Goal: Task Accomplishment & Management: Use online tool/utility

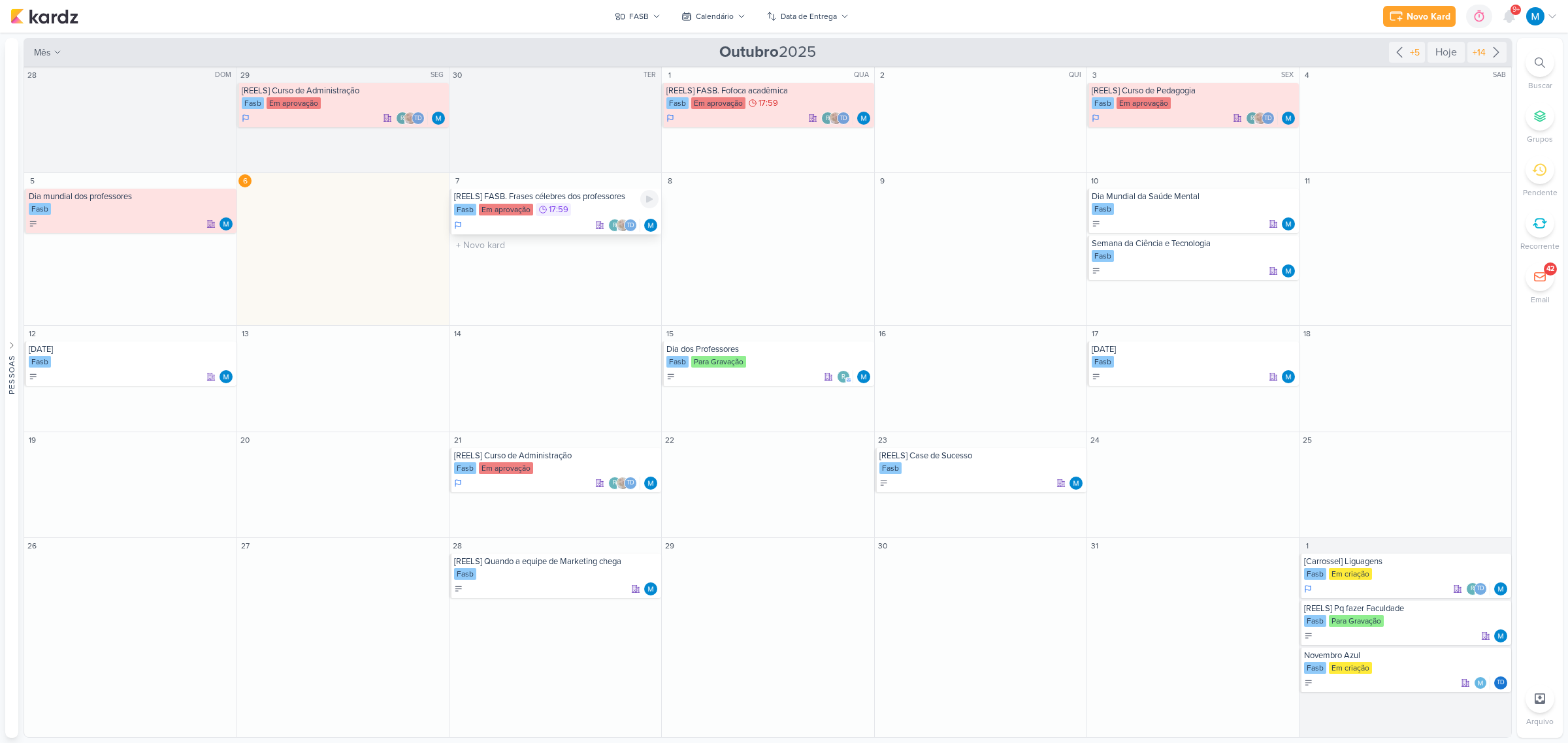
click at [572, 198] on div "[REELS] FASB. Frases célebres dos professores" at bounding box center [556, 197] width 204 height 10
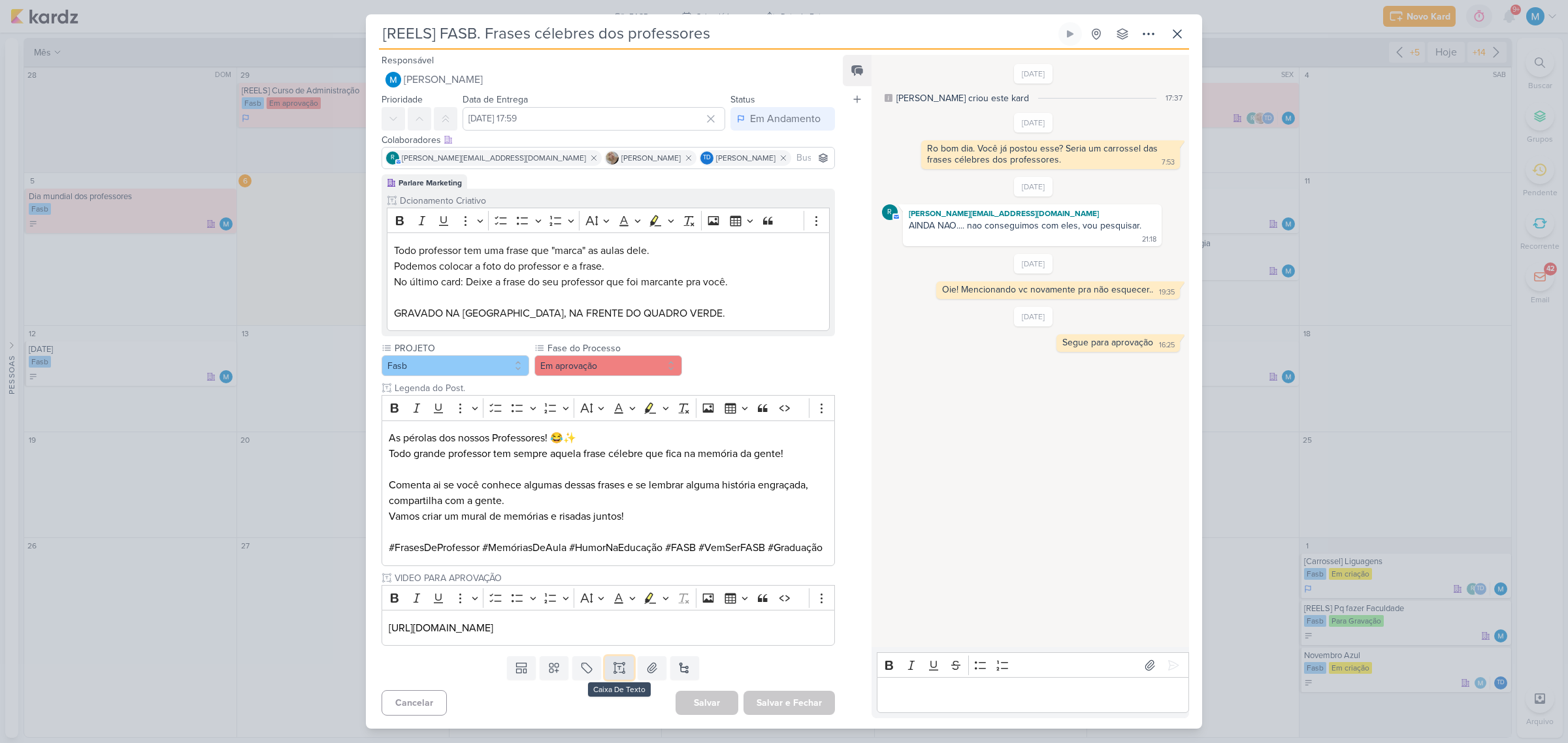
click at [618, 675] on icon at bounding box center [620, 668] width 13 height 13
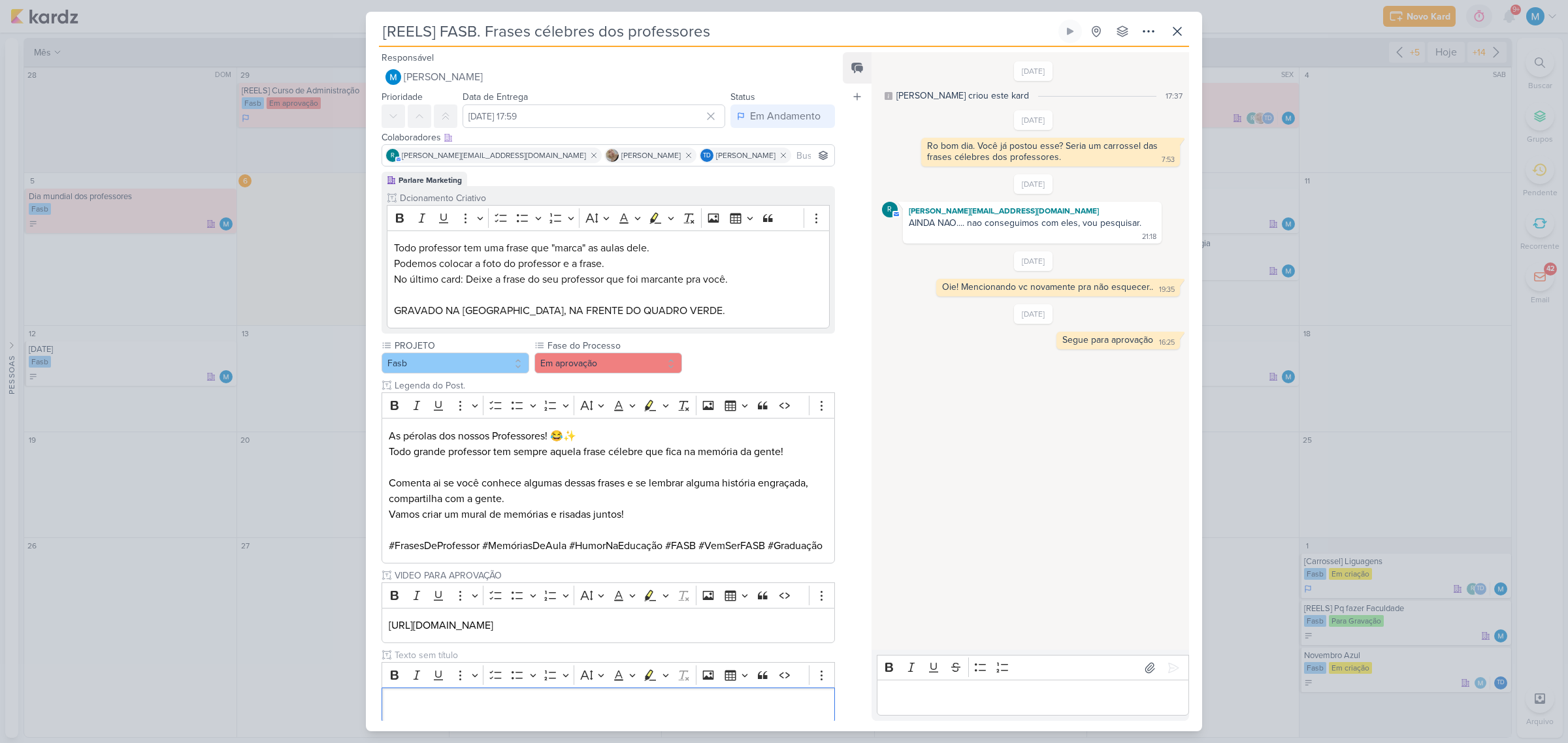
scroll to position [92, 0]
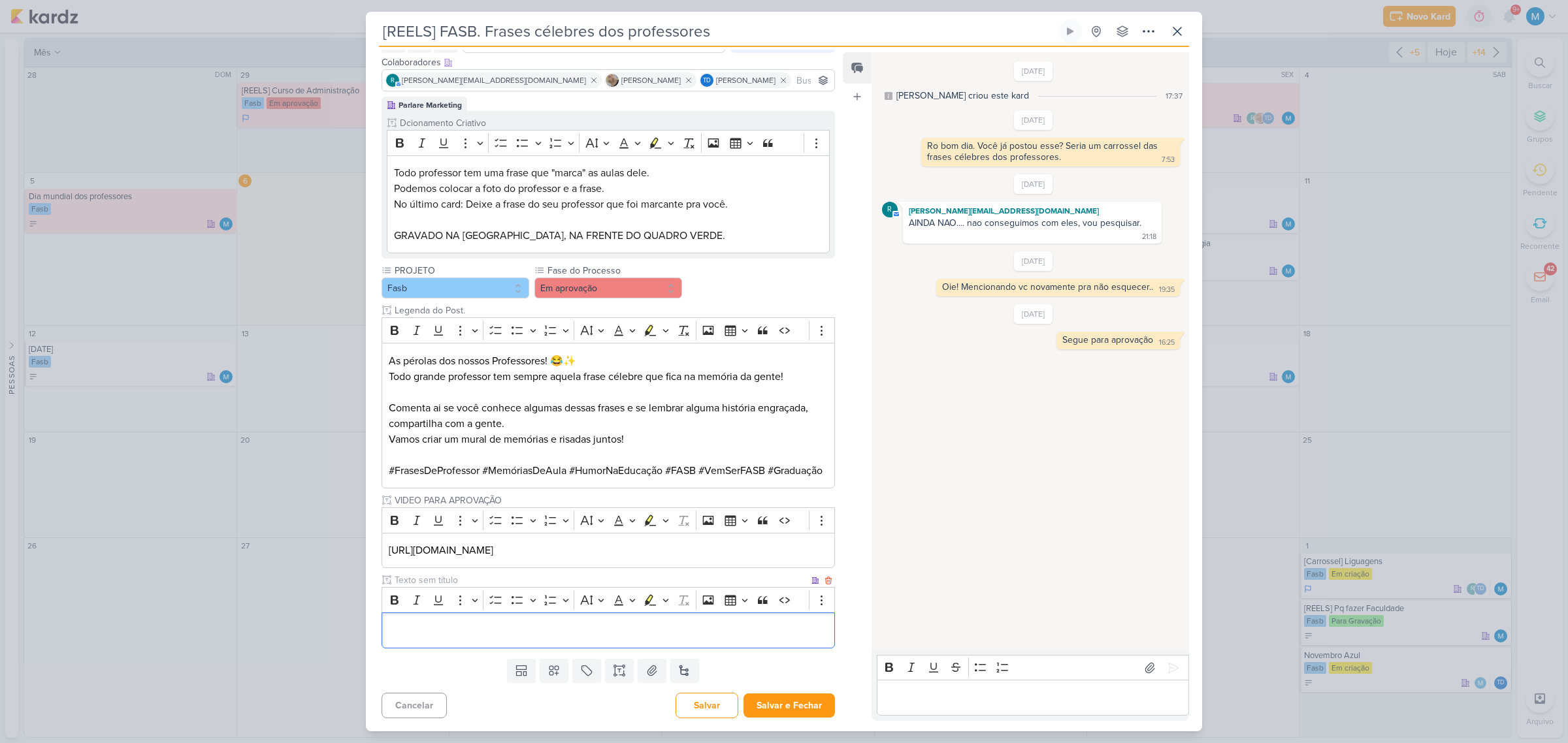
click at [426, 632] on p "Editor editing area: main" at bounding box center [608, 630] width 439 height 16
drag, startPoint x: 760, startPoint y: 549, endPoint x: 360, endPoint y: 548, distance: 400.0
click at [360, 548] on div "[REELS] FASB. Frases célebres dos professores Criado por mim" at bounding box center [784, 372] width 1568 height 743
click at [420, 582] on input "text" at bounding box center [600, 580] width 417 height 14
click at [825, 579] on icon at bounding box center [828, 581] width 6 height 7
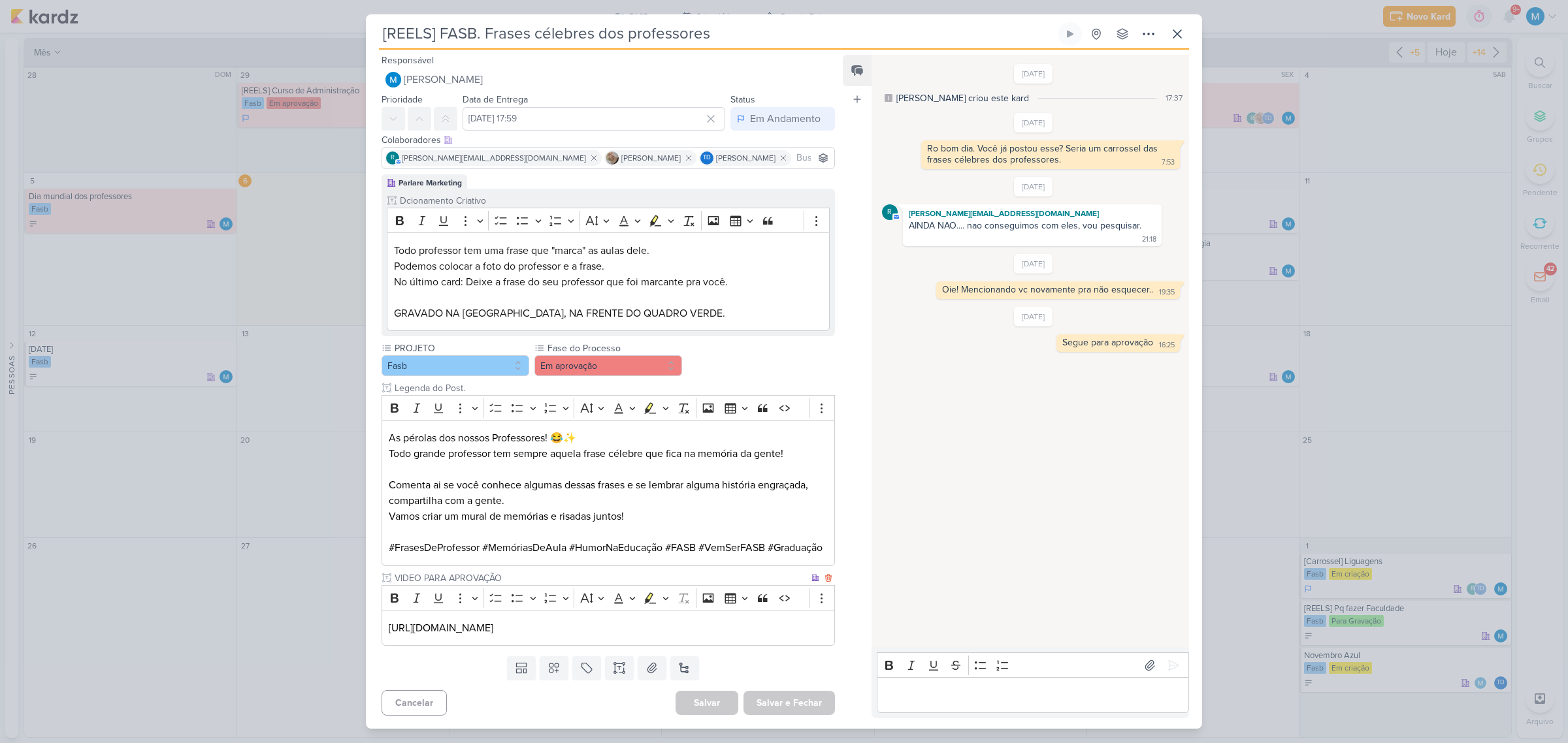
scroll to position [12, 0]
drag, startPoint x: 390, startPoint y: 629, endPoint x: 772, endPoint y: 631, distance: 382.0
click at [772, 631] on p "[URL][DOMAIN_NAME]" at bounding box center [608, 628] width 439 height 16
click at [620, 355] on button "Em aprovação" at bounding box center [608, 366] width 147 height 21
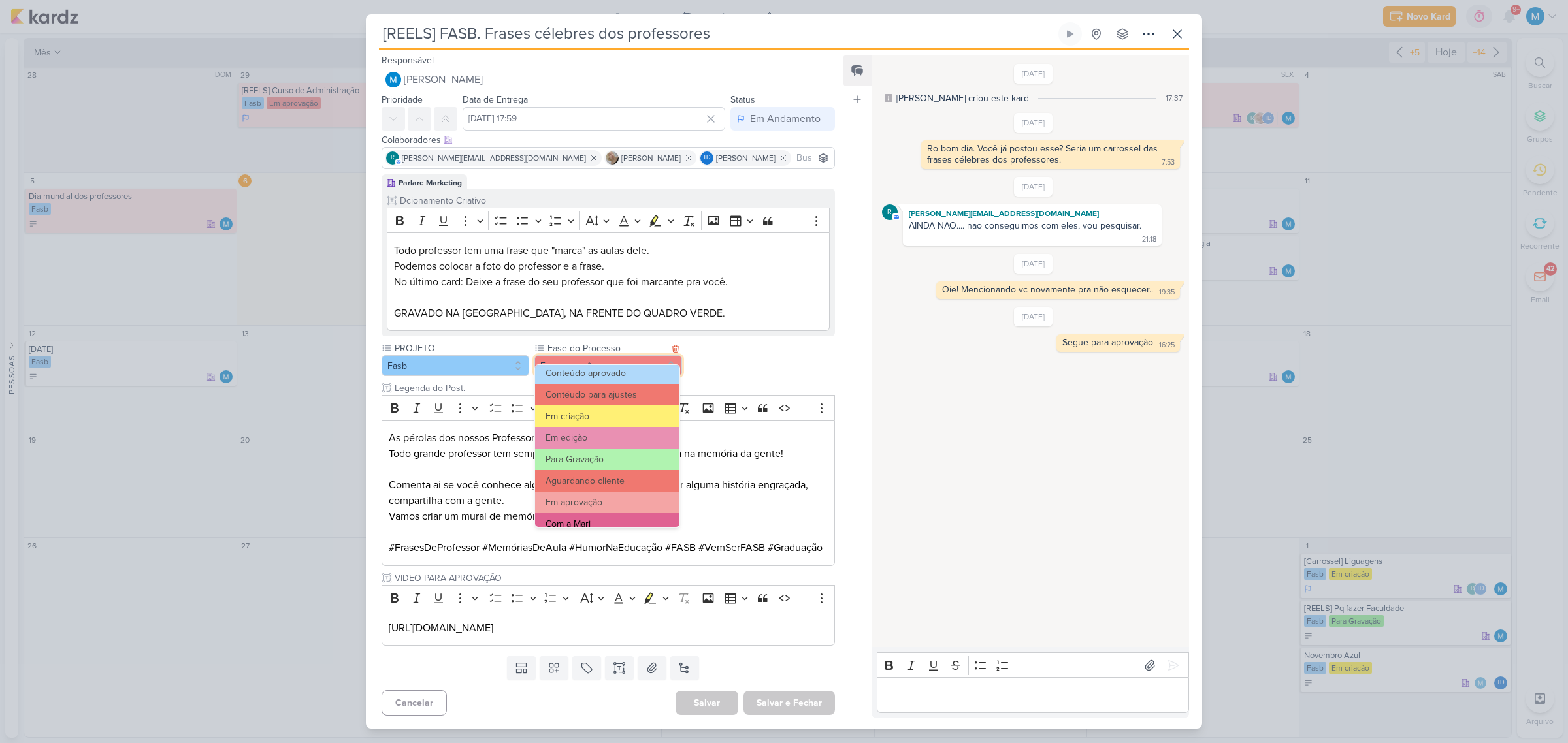
scroll to position [44, 0]
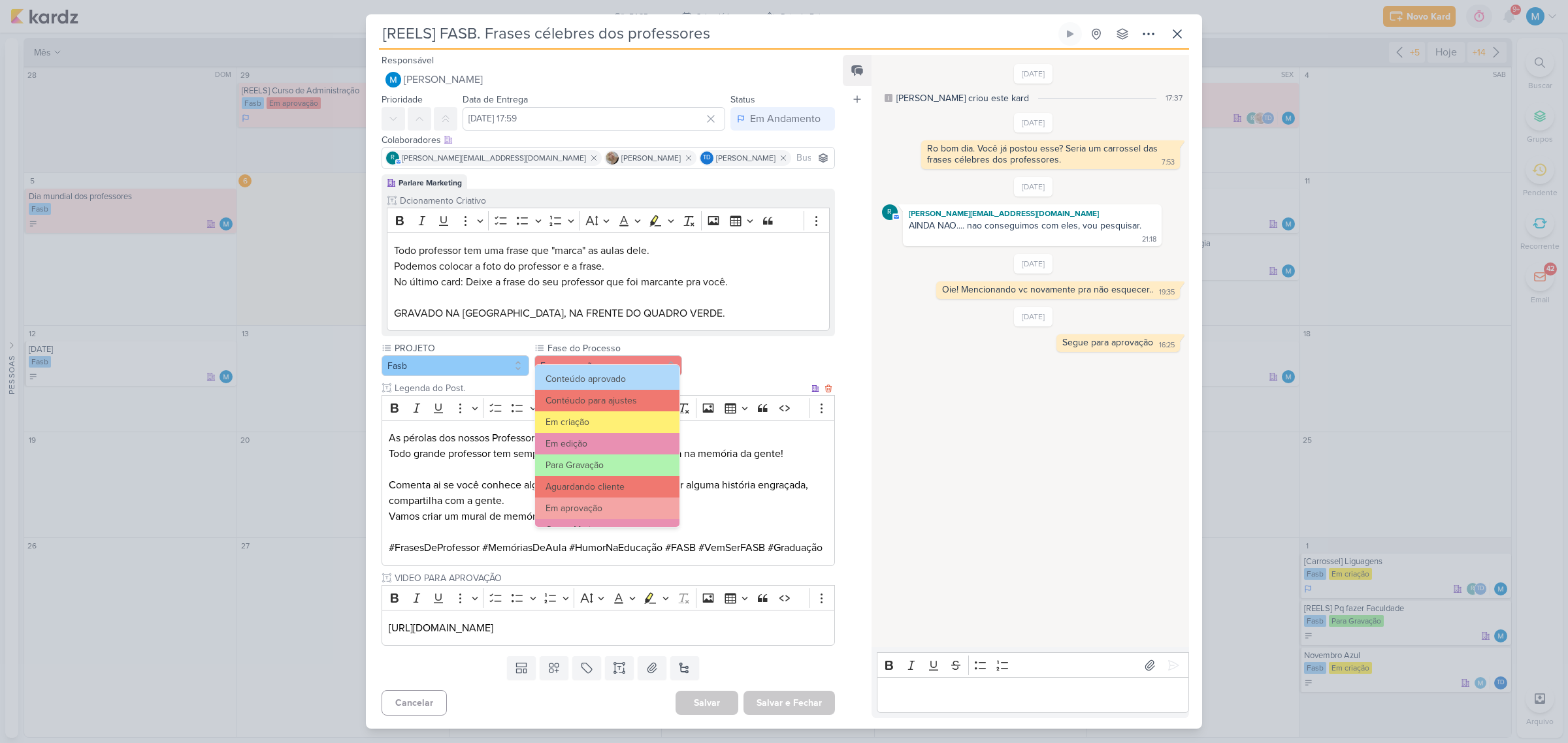
click at [748, 381] on input "Legenda do Post." at bounding box center [600, 388] width 417 height 14
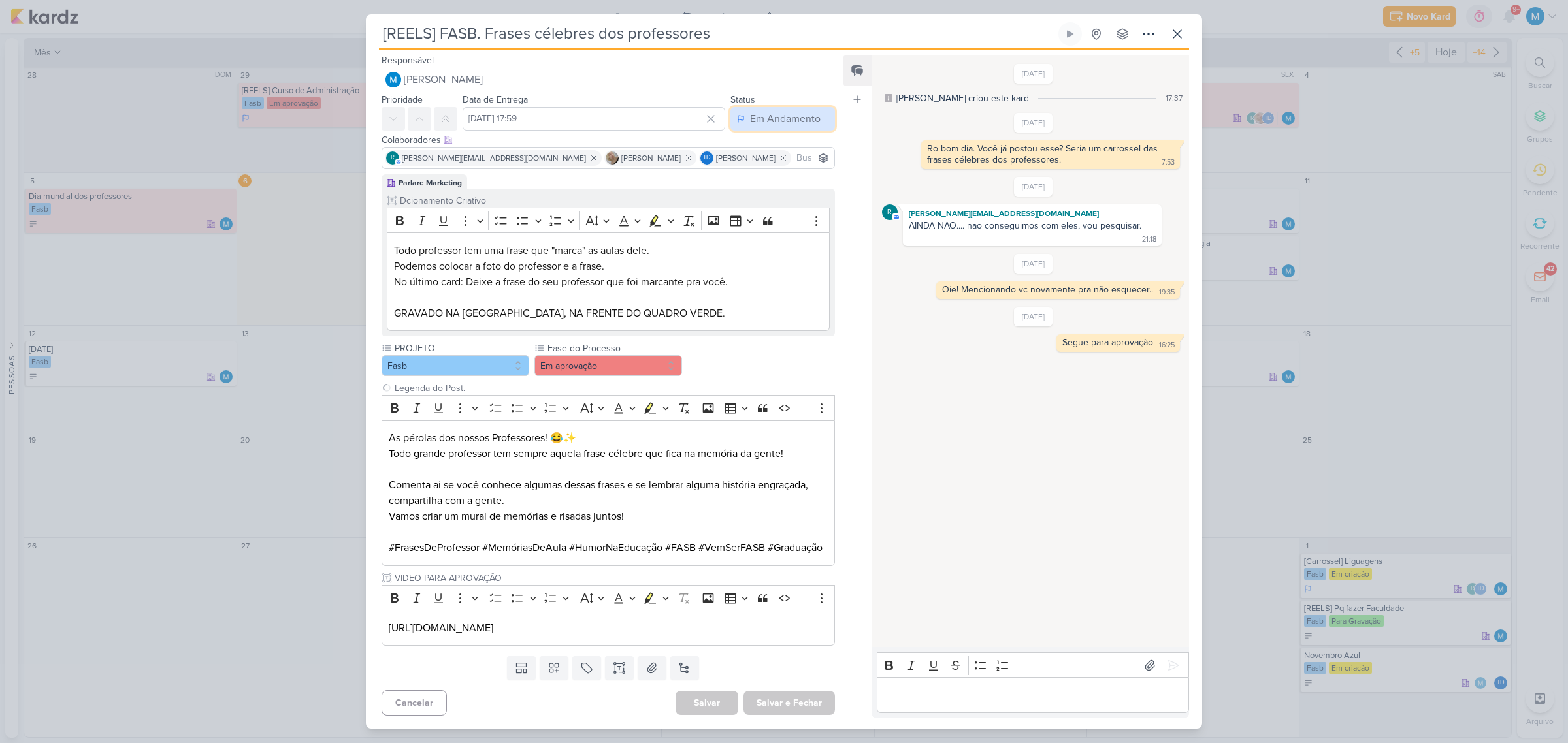
click at [765, 111] on div "Em Andamento" at bounding box center [785, 118] width 70 height 16
click at [766, 525] on p "#FrasesDeProfessor #MemóriasDeAula #HumorNaEducação #FASB #VemSerFASB #Graduação" at bounding box center [608, 540] width 439 height 31
click at [983, 697] on p "Editor editing area: main" at bounding box center [1032, 695] width 298 height 16
drag, startPoint x: 971, startPoint y: 686, endPoint x: 856, endPoint y: 642, distance: 123.1
click at [856, 642] on div "Feed Atrelar email Solte o email para atrelar ao kard [DATE] [PERSON_NAME] crio…" at bounding box center [1016, 386] width 346 height 664
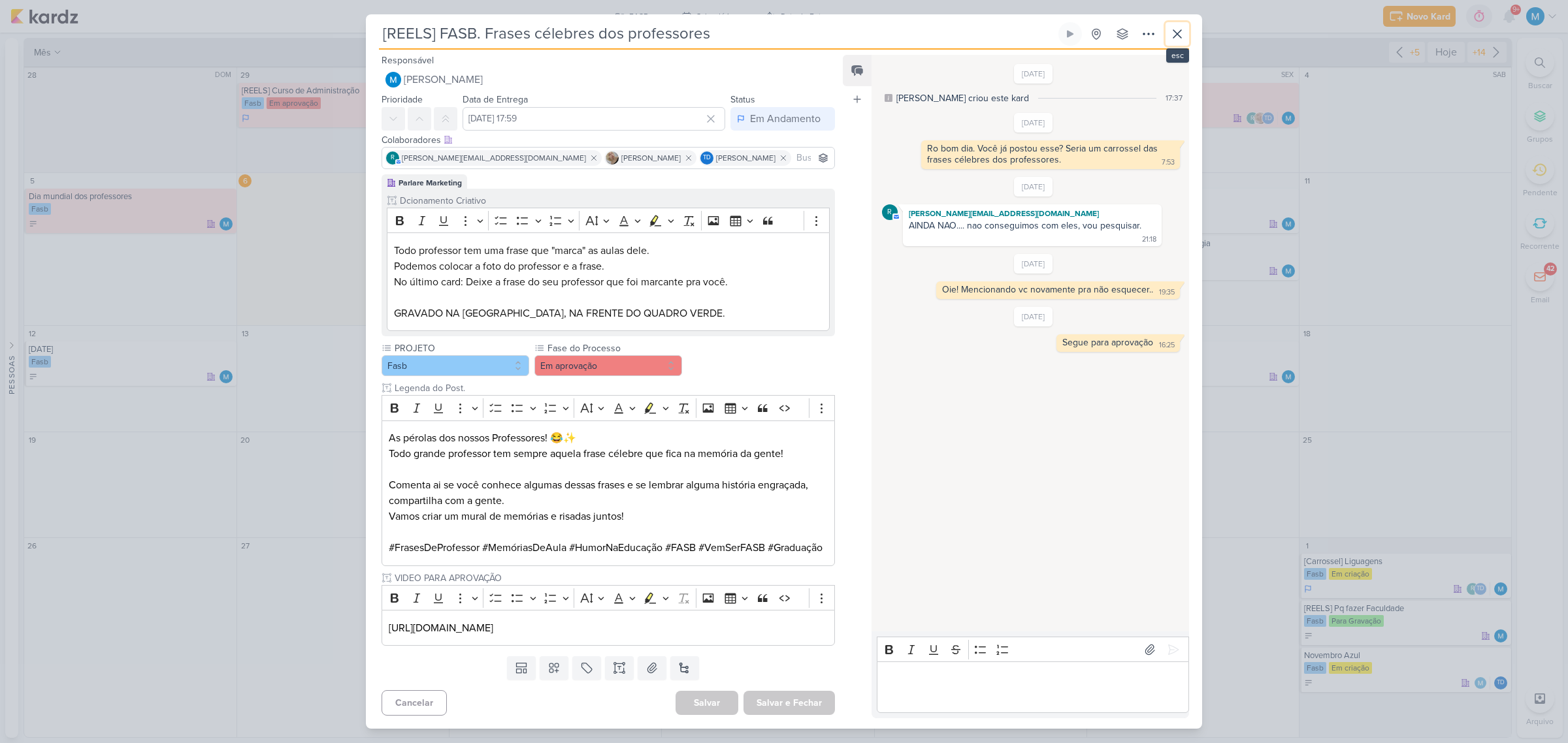
drag, startPoint x: 1181, startPoint y: 34, endPoint x: 1309, endPoint y: 0, distance: 132.4
click at [1182, 34] on icon at bounding box center [1177, 33] width 16 height 16
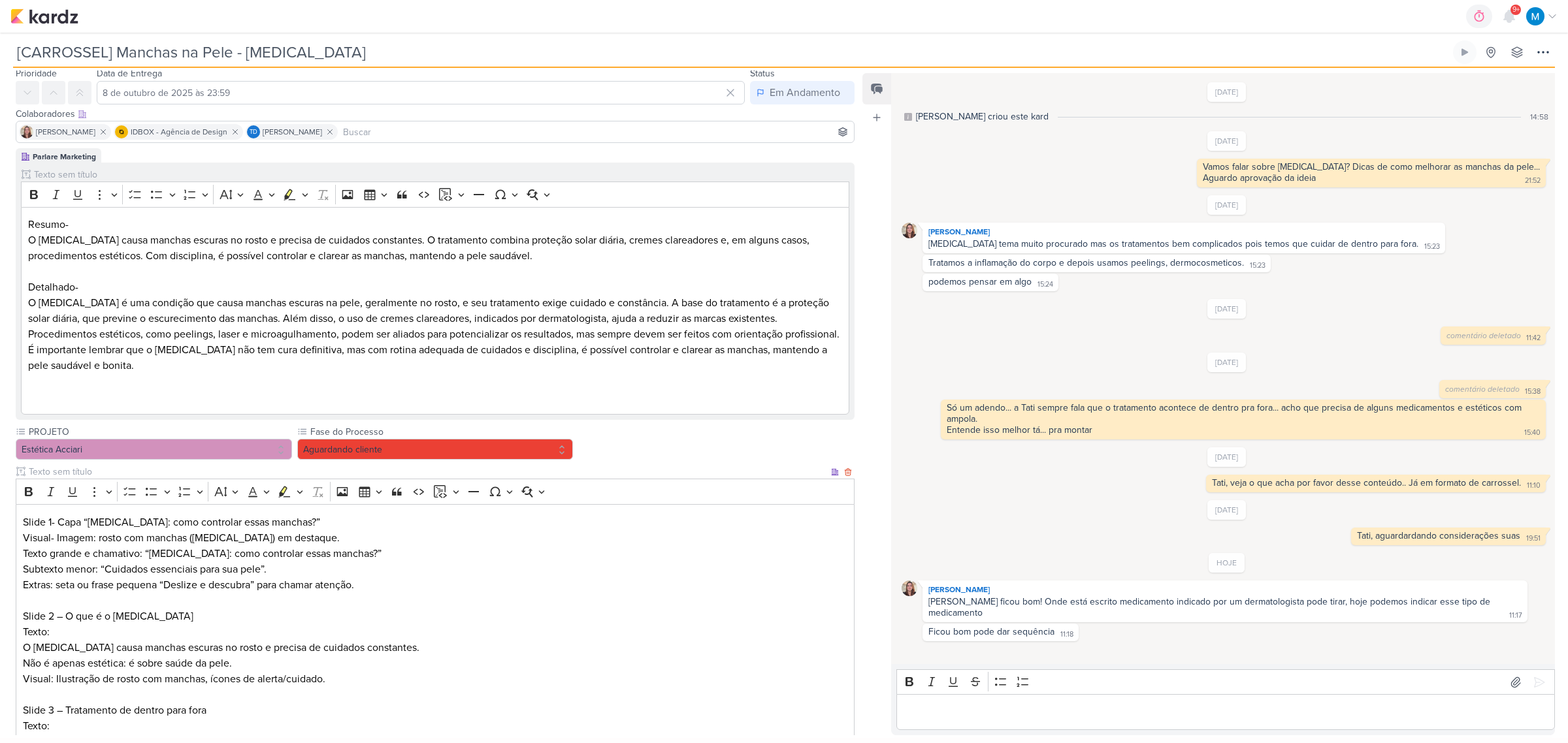
scroll to position [81, 0]
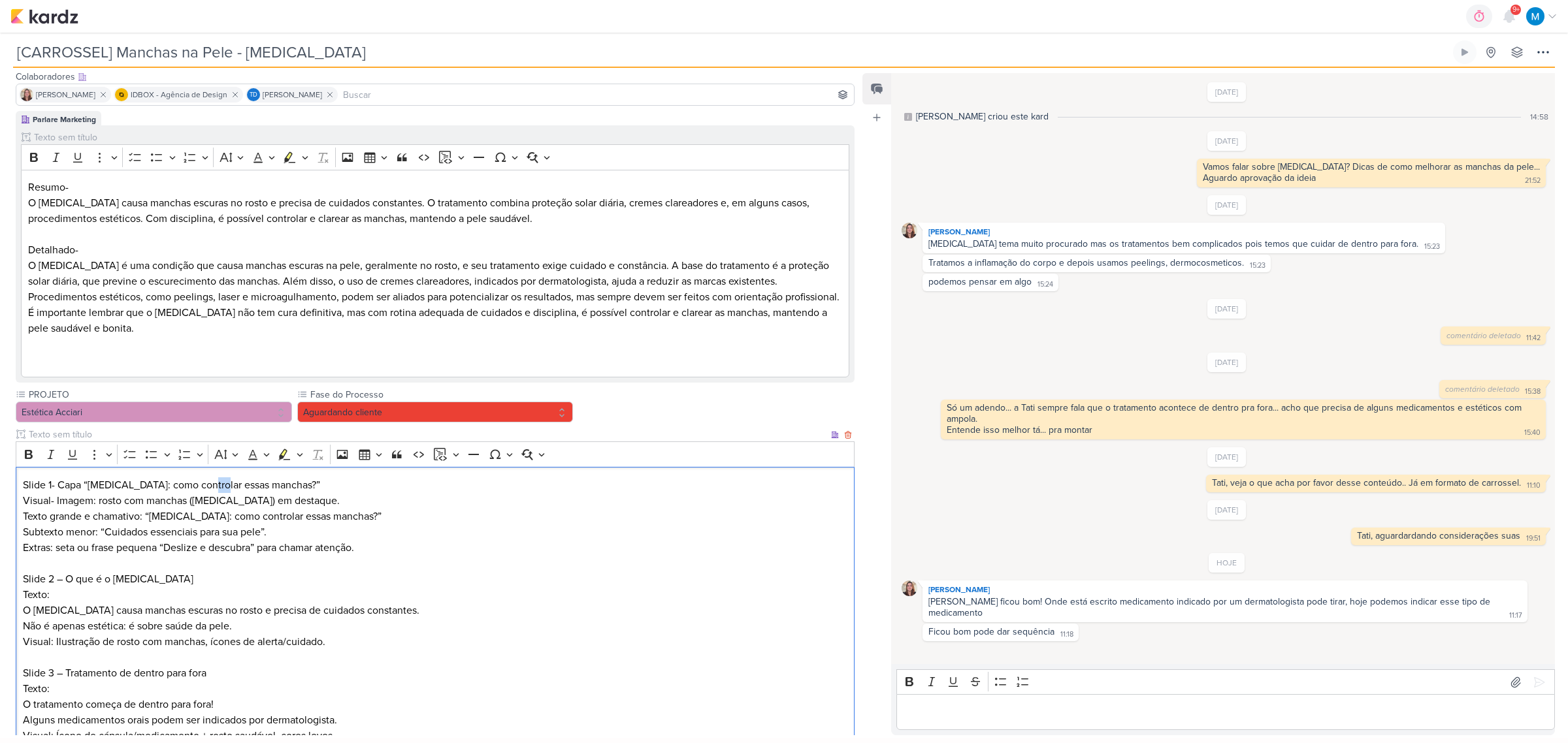
drag, startPoint x: 223, startPoint y: 498, endPoint x: 207, endPoint y: 497, distance: 16.0
click at [207, 488] on p "Slide 1- Capa “Melasma: como controlar essas manchas?”" at bounding box center [435, 485] width 825 height 16
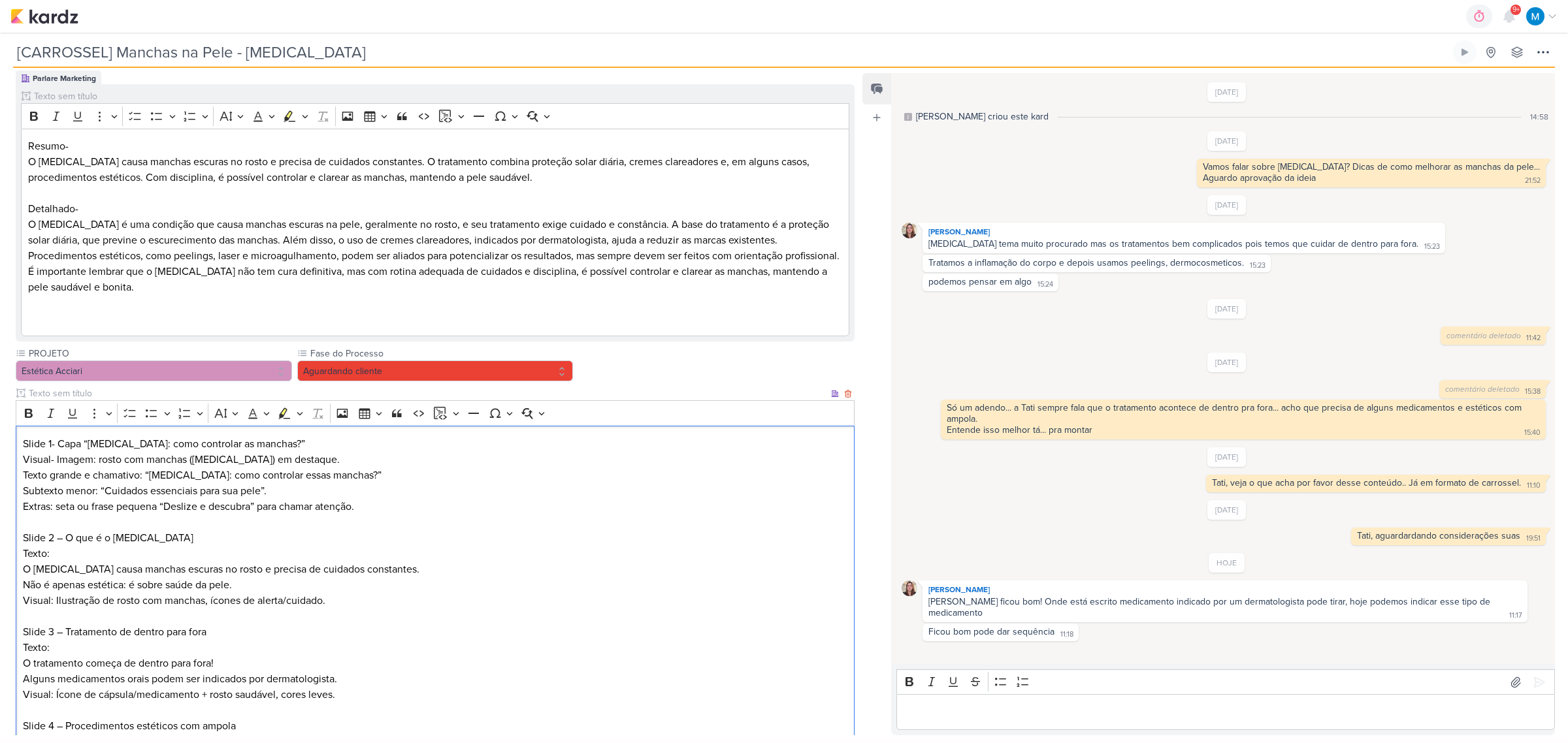
scroll to position [164, 0]
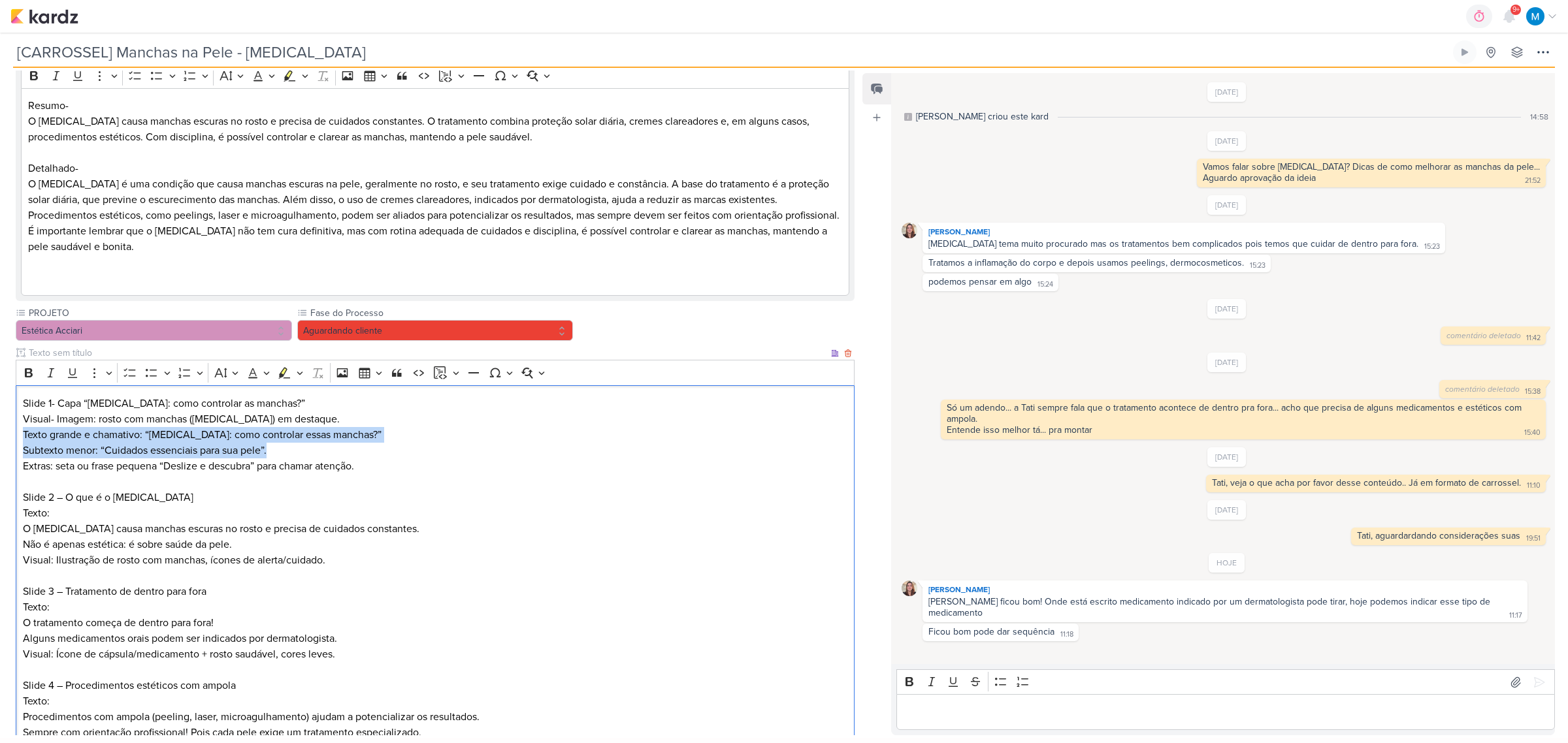
drag, startPoint x: 24, startPoint y: 452, endPoint x: 304, endPoint y: 468, distance: 280.5
click at [304, 468] on div "Slide 1- Capa “Melasma: como controlar as manchas?” Visual- Imagem: rosto com m…" at bounding box center [435, 748] width 839 height 726
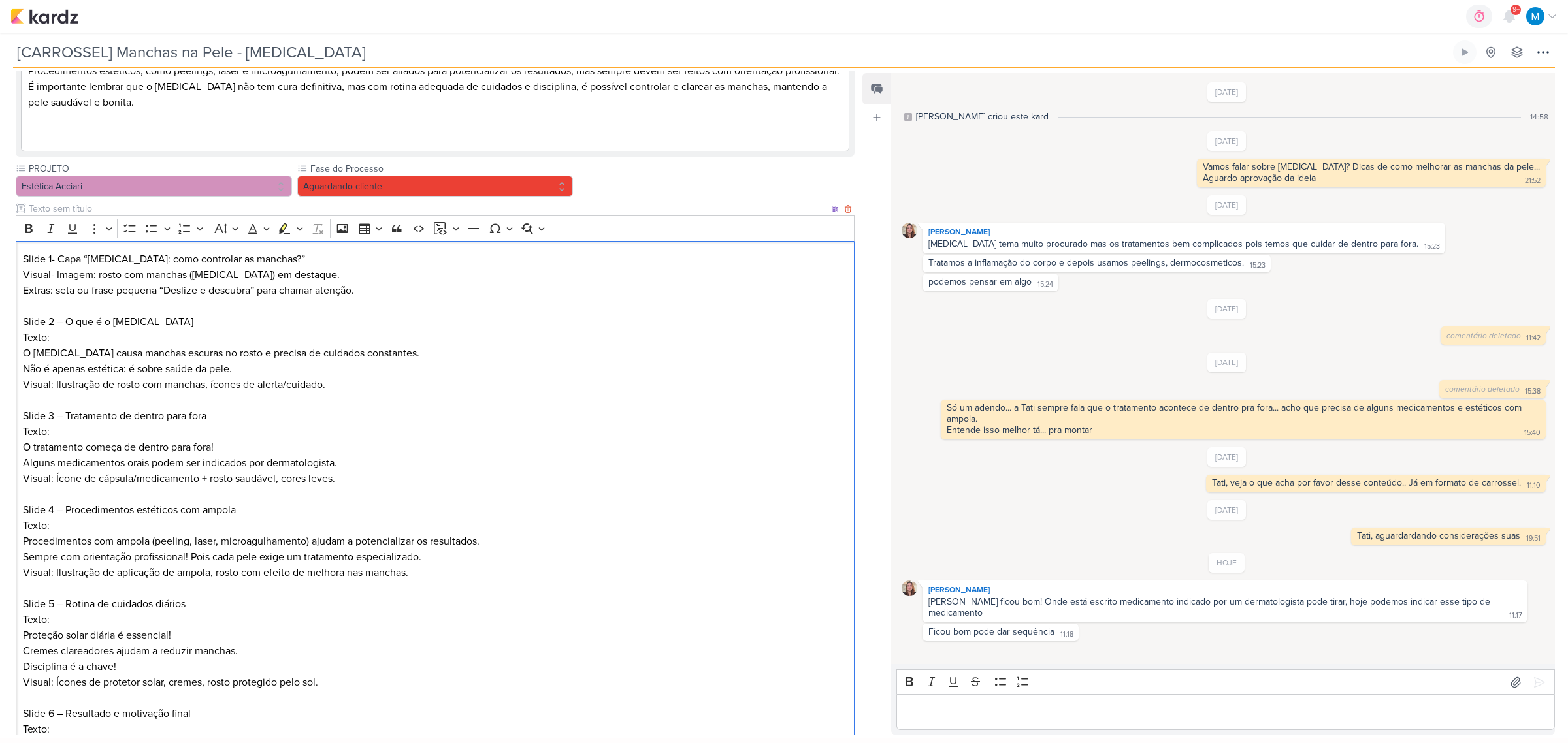
scroll to position [326, 0]
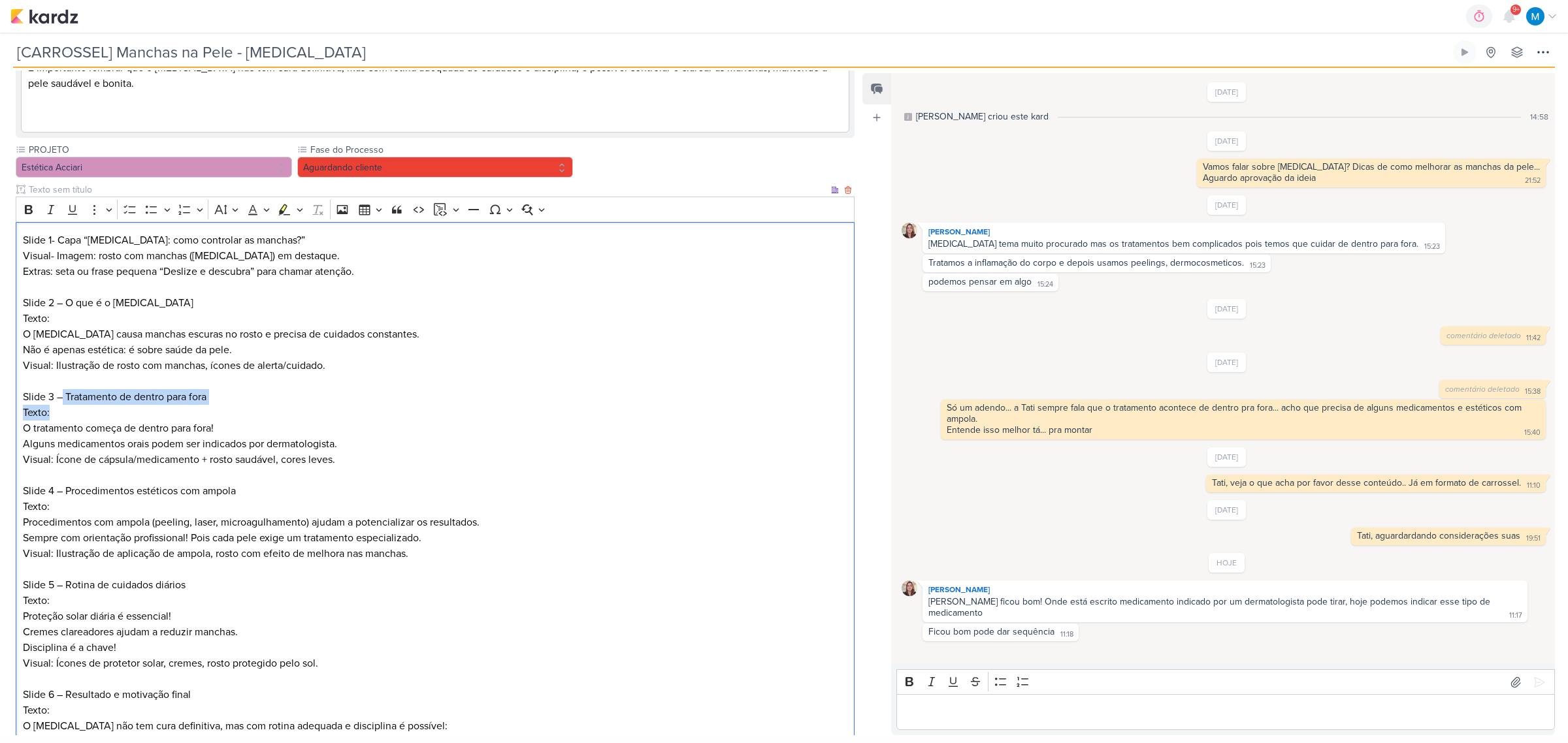
drag, startPoint x: 61, startPoint y: 407, endPoint x: 67, endPoint y: 428, distance: 21.8
click at [67, 428] on p "Slide 3 – Tratamento de dentro para fora Texto: O tratamento começa de dentro p…" at bounding box center [435, 420] width 825 height 63
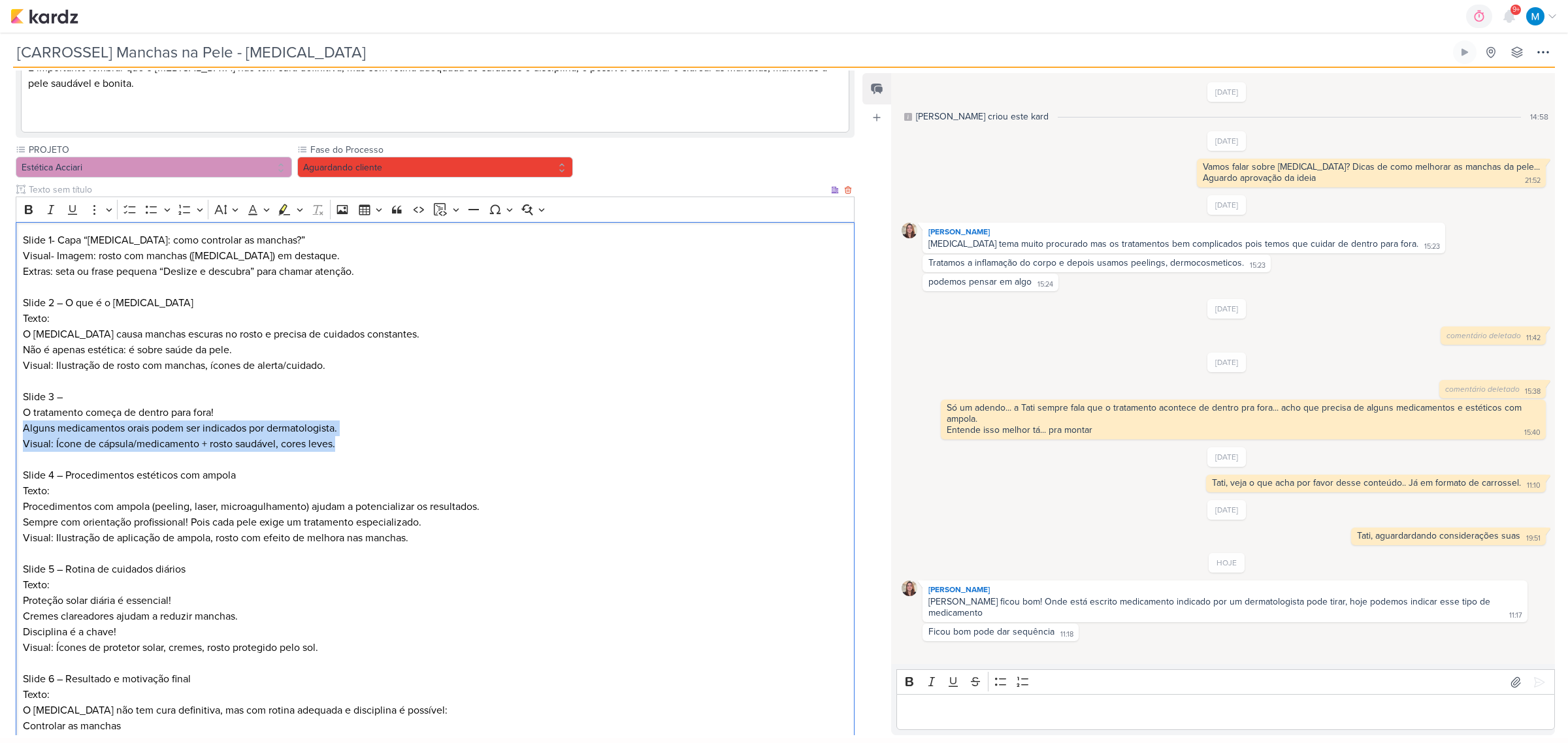
drag, startPoint x: 23, startPoint y: 443, endPoint x: 368, endPoint y: 454, distance: 345.2
click at [368, 454] on div "Slide 1- Capa “Melasma: como controlar as manchas?” Visual- Imagem: rosto com m…" at bounding box center [435, 561] width 839 height 679
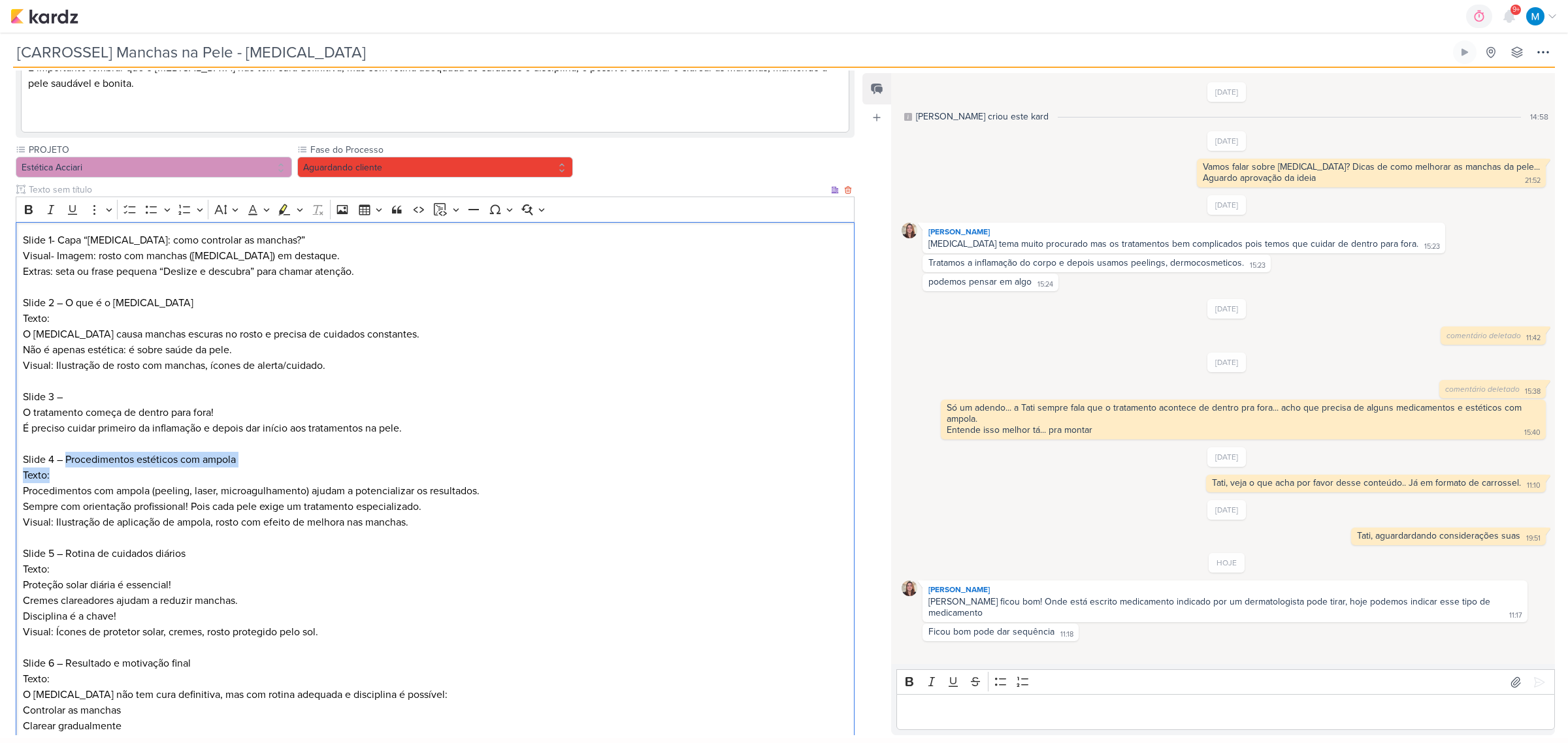
drag, startPoint x: 64, startPoint y: 474, endPoint x: 69, endPoint y: 485, distance: 12.1
click at [69, 485] on p "Slide 4 – Procedimentos estéticos com ampola Texto: Procedimentos com ampola (p…" at bounding box center [435, 483] width 825 height 63
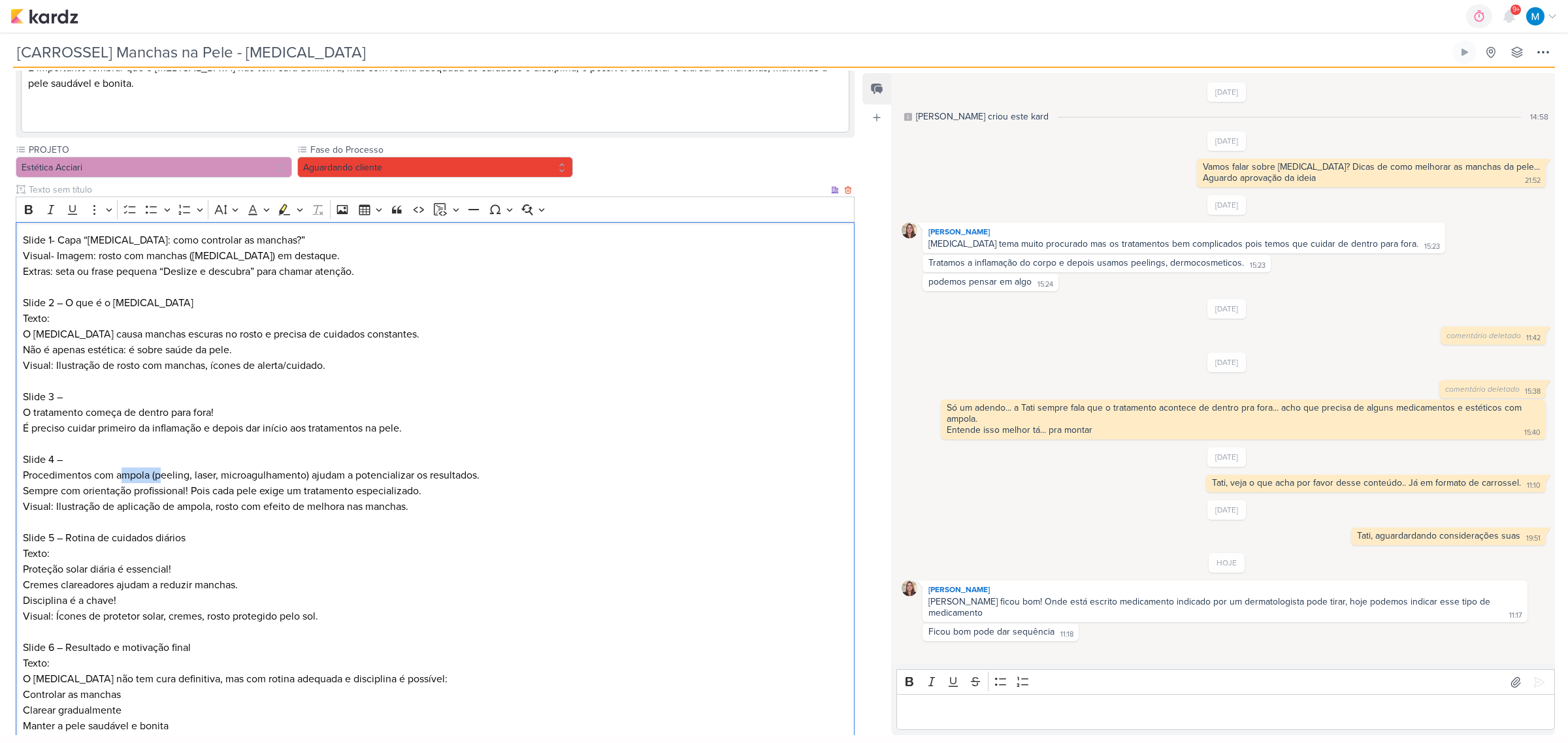
drag, startPoint x: 119, startPoint y: 492, endPoint x: 158, endPoint y: 491, distance: 39.0
click at [158, 488] on p "Slide 4 – Procedimentos com ampola (peeling, laser, microagulhamento) ajudam a …" at bounding box center [435, 476] width 825 height 47
click at [19, 488] on div "Slide 1- Capa “Melasma: como controlar as manchas?” Visual- Imagem: rosto com m…" at bounding box center [435, 545] width 839 height 648
click at [92, 488] on p "Procedimentos com ampola (peeling, laser, microagulhamento) ajudam a potenciali…" at bounding box center [435, 483] width 825 height 31
click at [219, 488] on p "Procedimentos necessários: com ampola (peeling, laser, microagulhamento) ajudam…" at bounding box center [435, 483] width 825 height 31
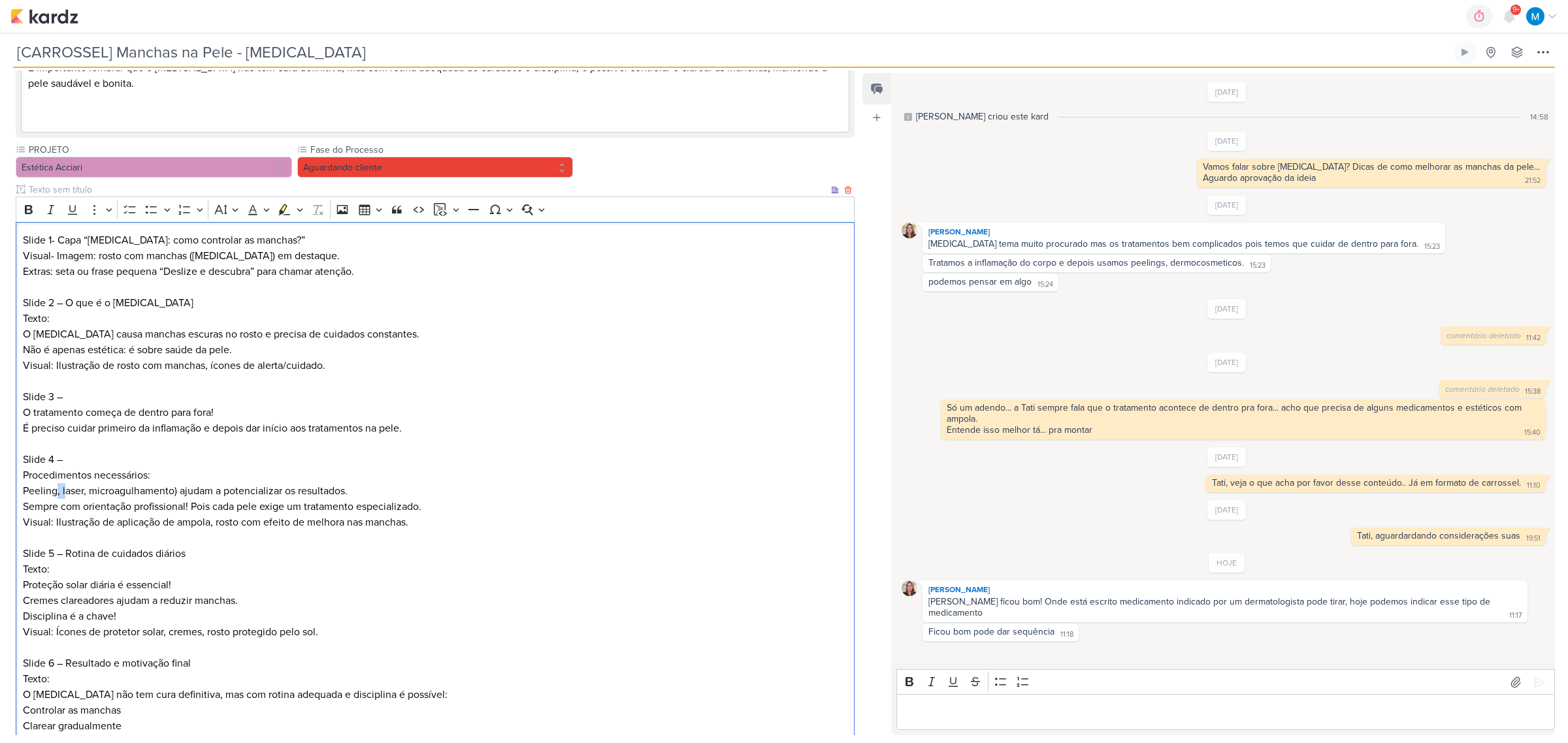
click at [64, 488] on p "Peeling, laser, microagulhamento) ajudam a potencializar os resultados. Sempre …" at bounding box center [435, 499] width 825 height 31
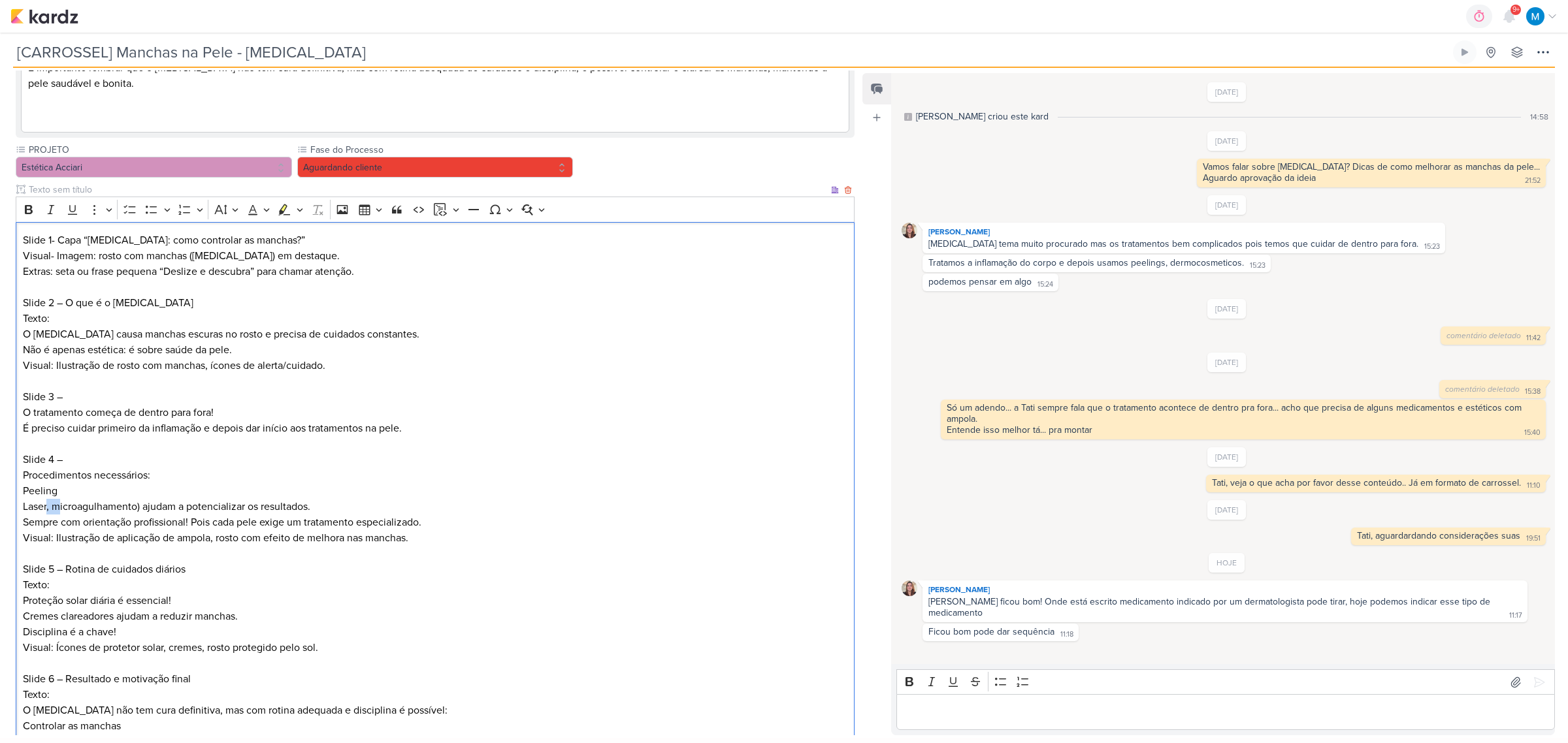
drag, startPoint x: 47, startPoint y: 521, endPoint x: 60, endPoint y: 517, distance: 13.6
click at [60, 488] on p "Laser, microagulhamento) ajudam a potencializar os resultados. Sempre com orien…" at bounding box center [435, 514] width 825 height 31
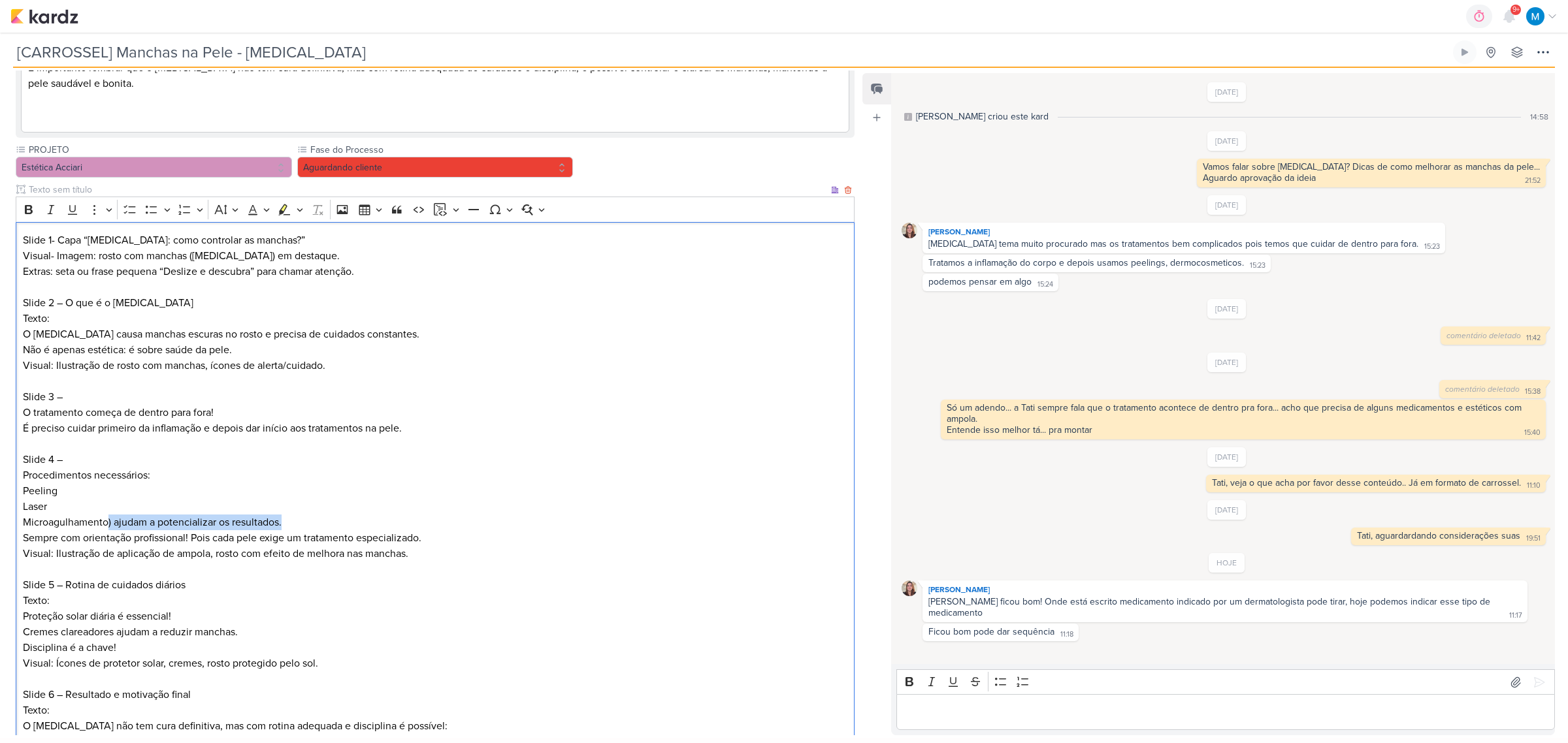
drag, startPoint x: 108, startPoint y: 534, endPoint x: 324, endPoint y: 539, distance: 216.1
click at [324, 488] on p "Microagulhamento) ajudam a potencializar os resultados. Sempre com orientação p…" at bounding box center [435, 530] width 825 height 31
drag, startPoint x: 219, startPoint y: 553, endPoint x: 11, endPoint y: 556, distance: 208.0
click at [11, 488] on div "Parlare Marketing Clique para tornar o item visível à colaboradores externos Ri…" at bounding box center [430, 394] width 860 height 1055
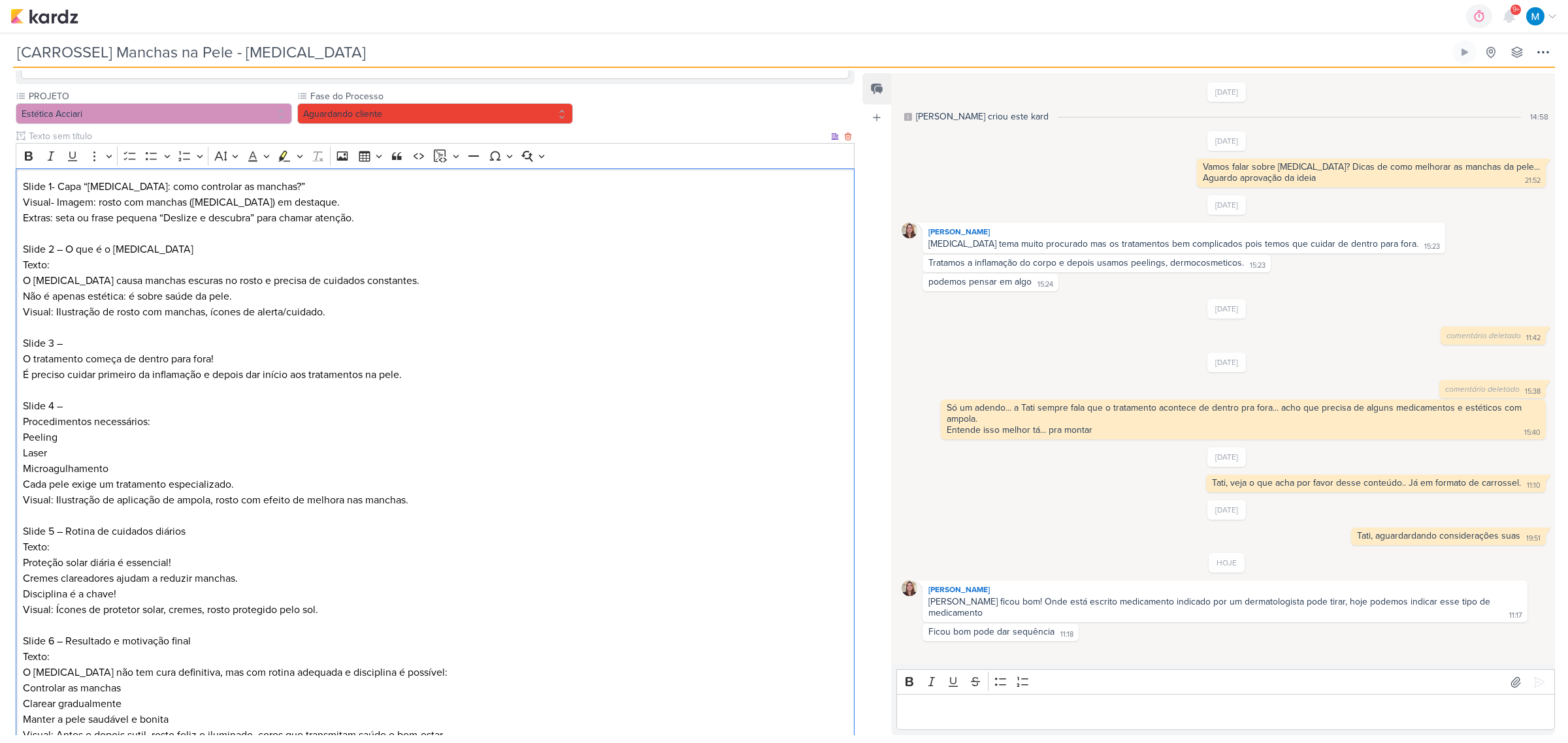
scroll to position [409, 0]
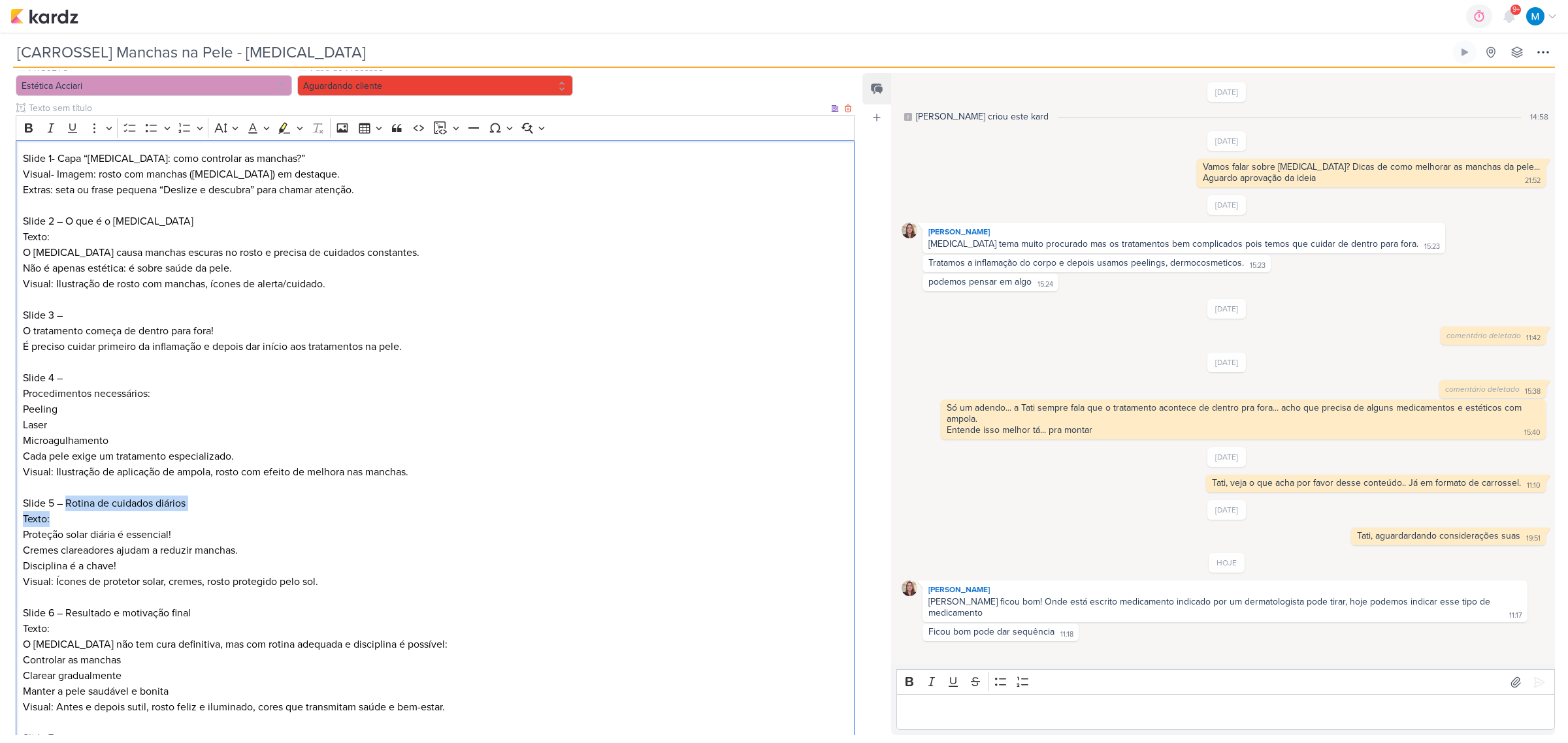
drag, startPoint x: 69, startPoint y: 521, endPoint x: 70, endPoint y: 536, distance: 15.0
click at [70, 488] on p "Slide 5 – Rotina de cuidados diários Texto: Proteção solar diária é essencial!" at bounding box center [435, 520] width 825 height 47
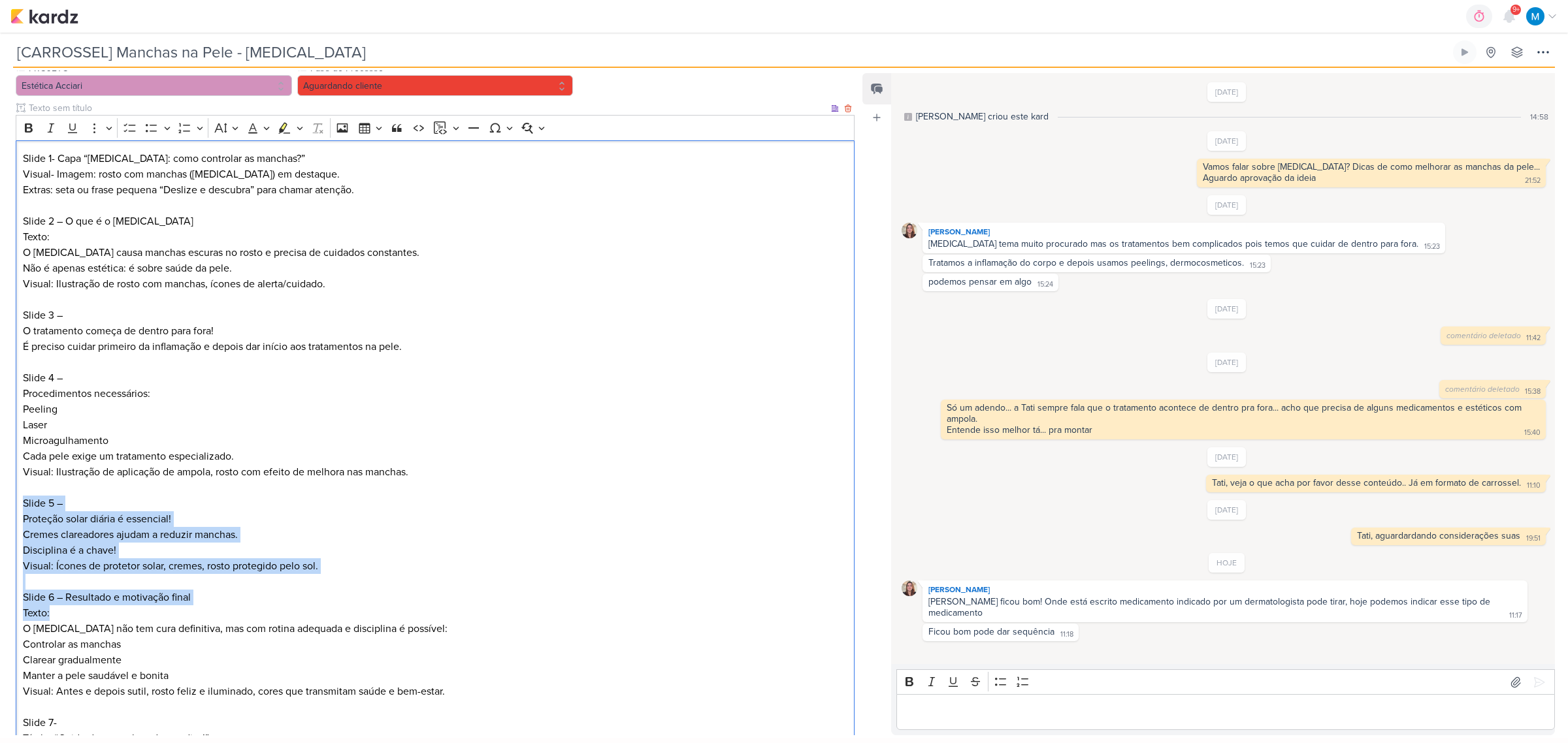
drag, startPoint x: 77, startPoint y: 522, endPoint x: 104, endPoint y: 632, distance: 113.3
click at [104, 488] on div "Slide 1- Capa “Melasma: como controlar as manchas?” Visual- Imagem: rosto com m…" at bounding box center [435, 480] width 839 height 679
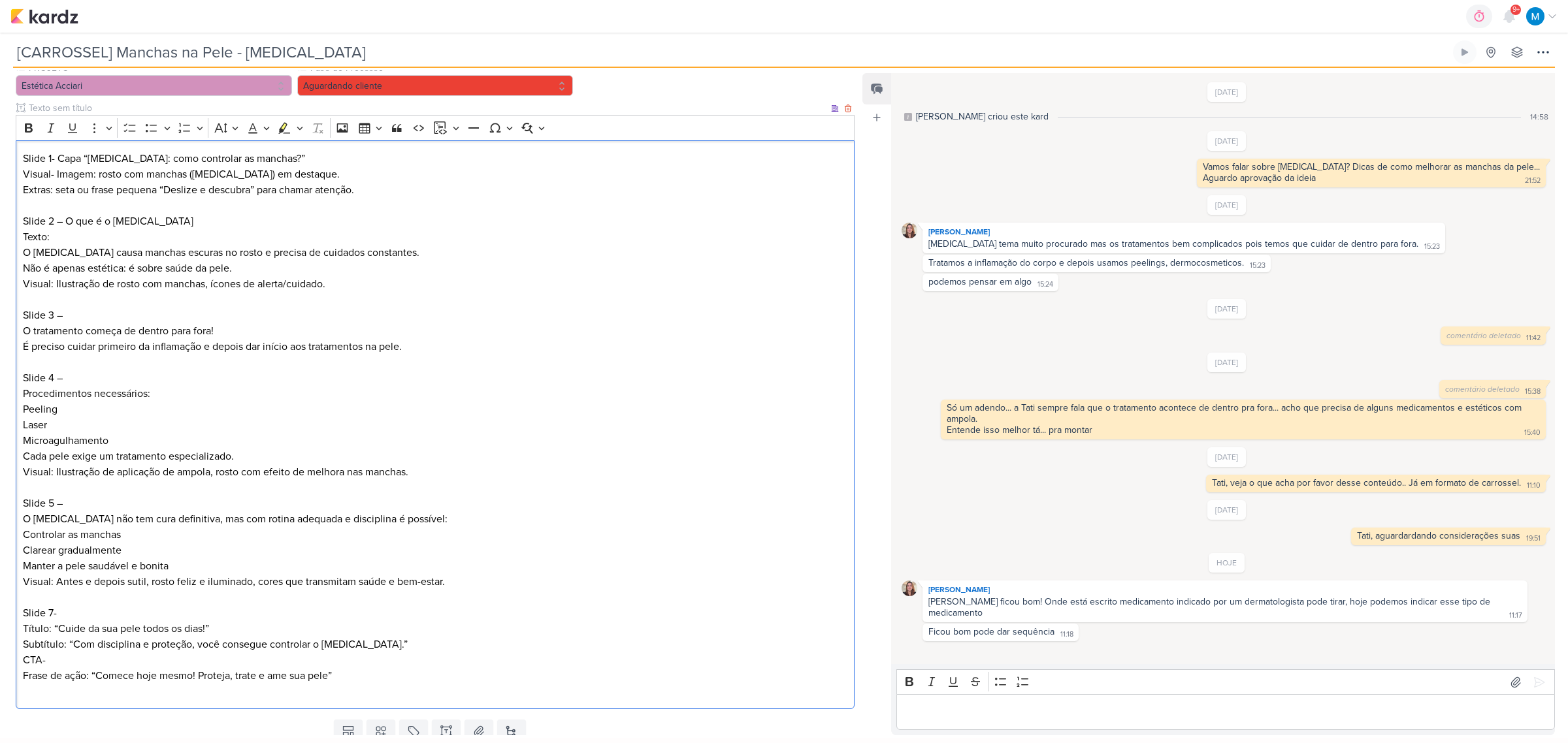
click at [24, 488] on p "Slide 5 – O melasma não tem cura definitiva, mas com rotina adequada e discipli…" at bounding box center [435, 535] width 825 height 78
click at [23, 488] on p "Slide 5 – O melasma não tem cura definitiva, mas com rotina adequada e discipli…" at bounding box center [435, 535] width 825 height 78
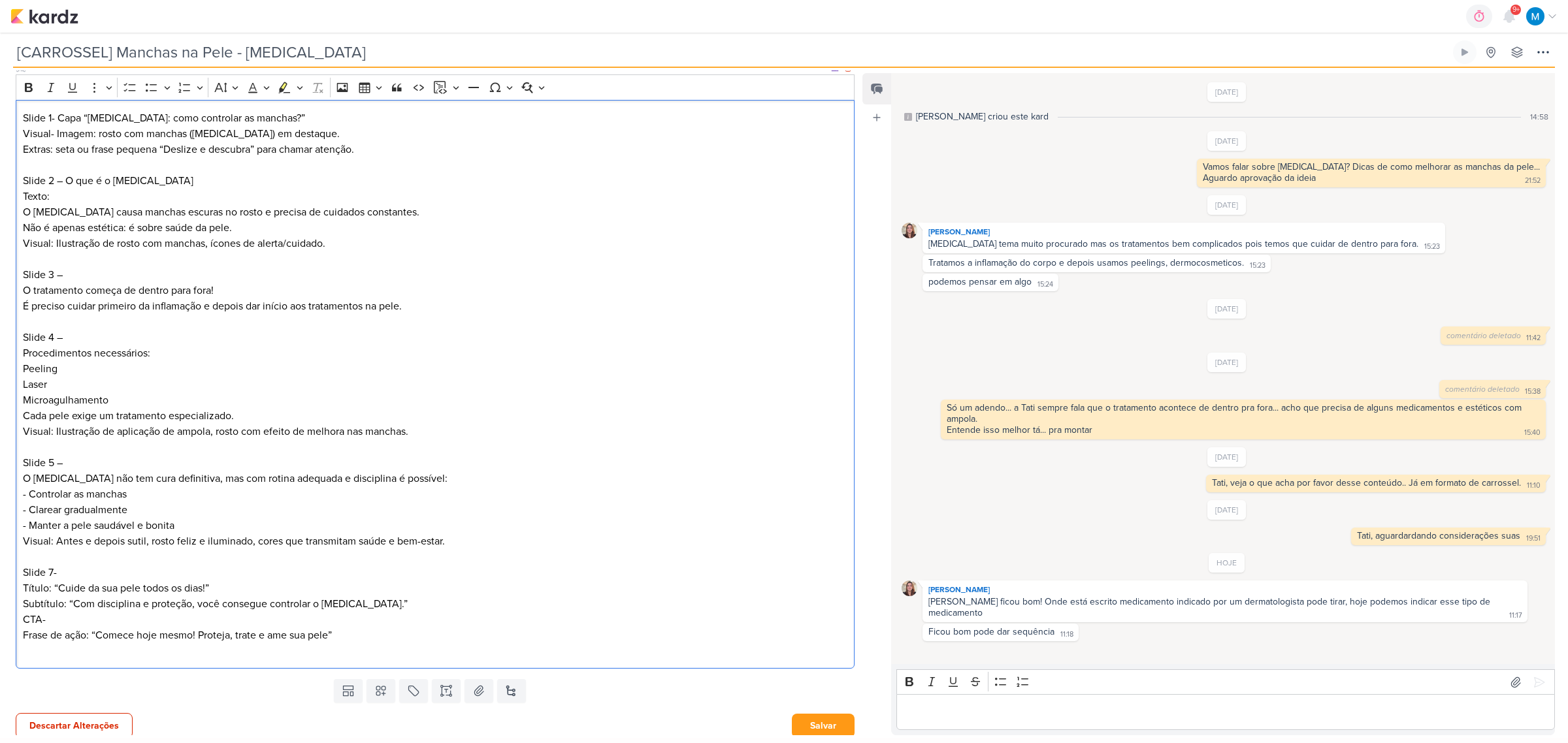
scroll to position [470, 0]
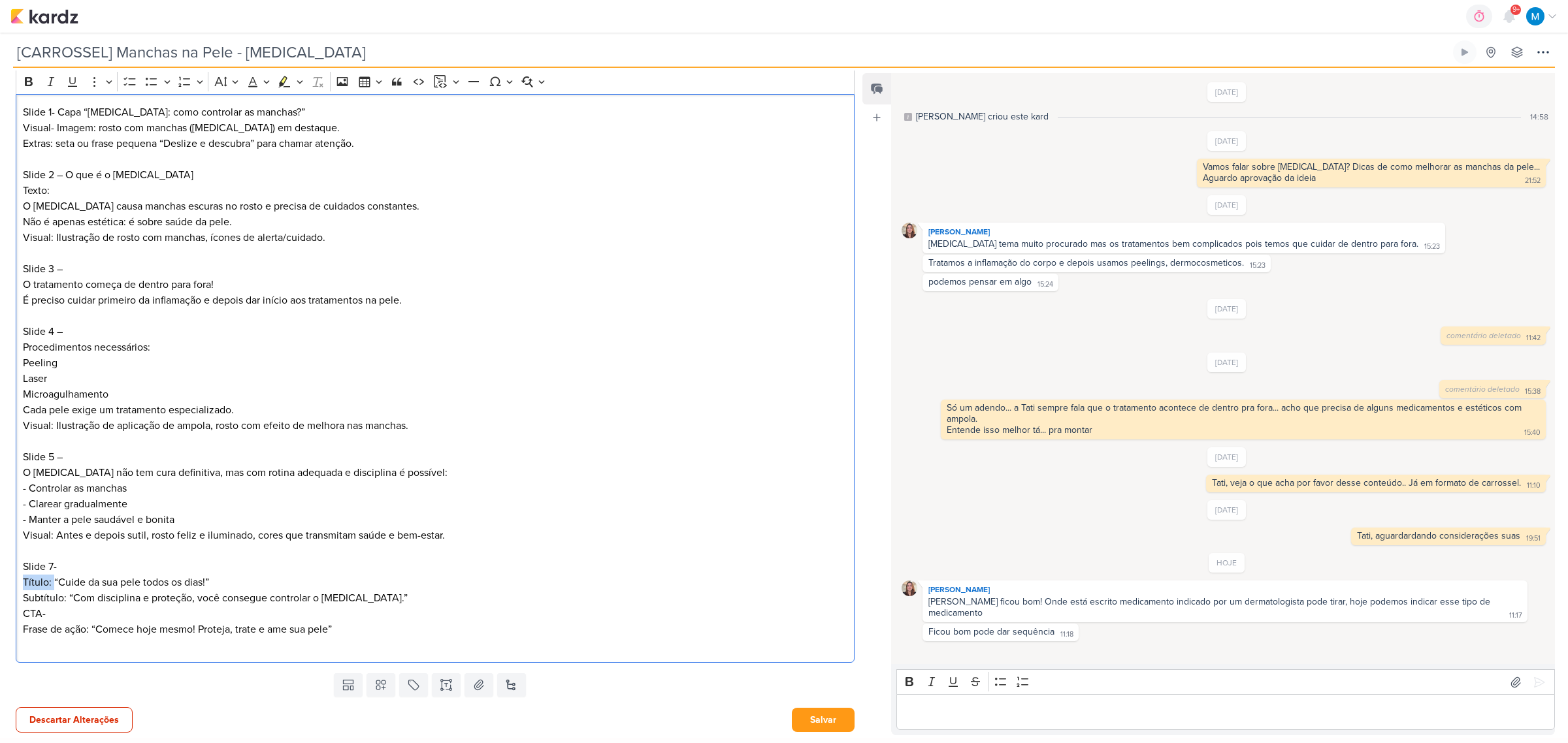
drag, startPoint x: 53, startPoint y: 582, endPoint x: 13, endPoint y: 585, distance: 40.1
click at [13, 488] on div "Parlare Marketing Clique para tornar o item visível à colaboradores externos Ri…" at bounding box center [430, 203] width 860 height 930
click at [78, 488] on p "Slide 7- “Cuide da sua pele todos os dias!”" at bounding box center [435, 575] width 825 height 31
drag, startPoint x: 373, startPoint y: 598, endPoint x: 21, endPoint y: 604, distance: 352.1
click at [21, 488] on div "Slide 1- Capa “Melasma: como controlar as manchas?” Visual- Imagem: rosto com m…" at bounding box center [435, 378] width 839 height 569
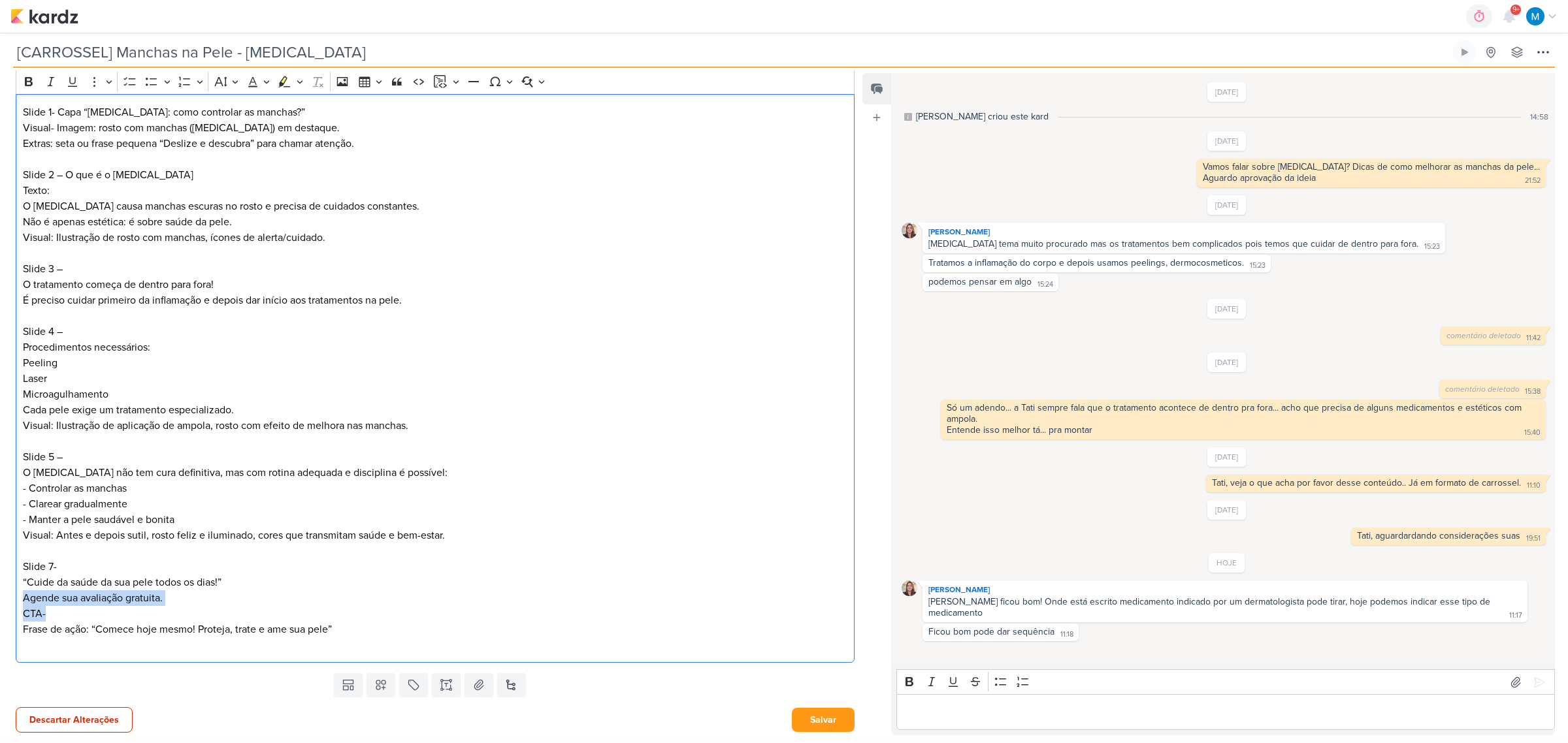
click at [358, 488] on p "⁠⁠⁠⁠⁠⁠⁠Agende sua avaliação gratuita. CTA-" at bounding box center [435, 606] width 825 height 31
click at [369, 488] on p "Frase de ação: “Comece hoje mesmo! Proteja, trate e ame sua pele”" at bounding box center [435, 637] width 825 height 31
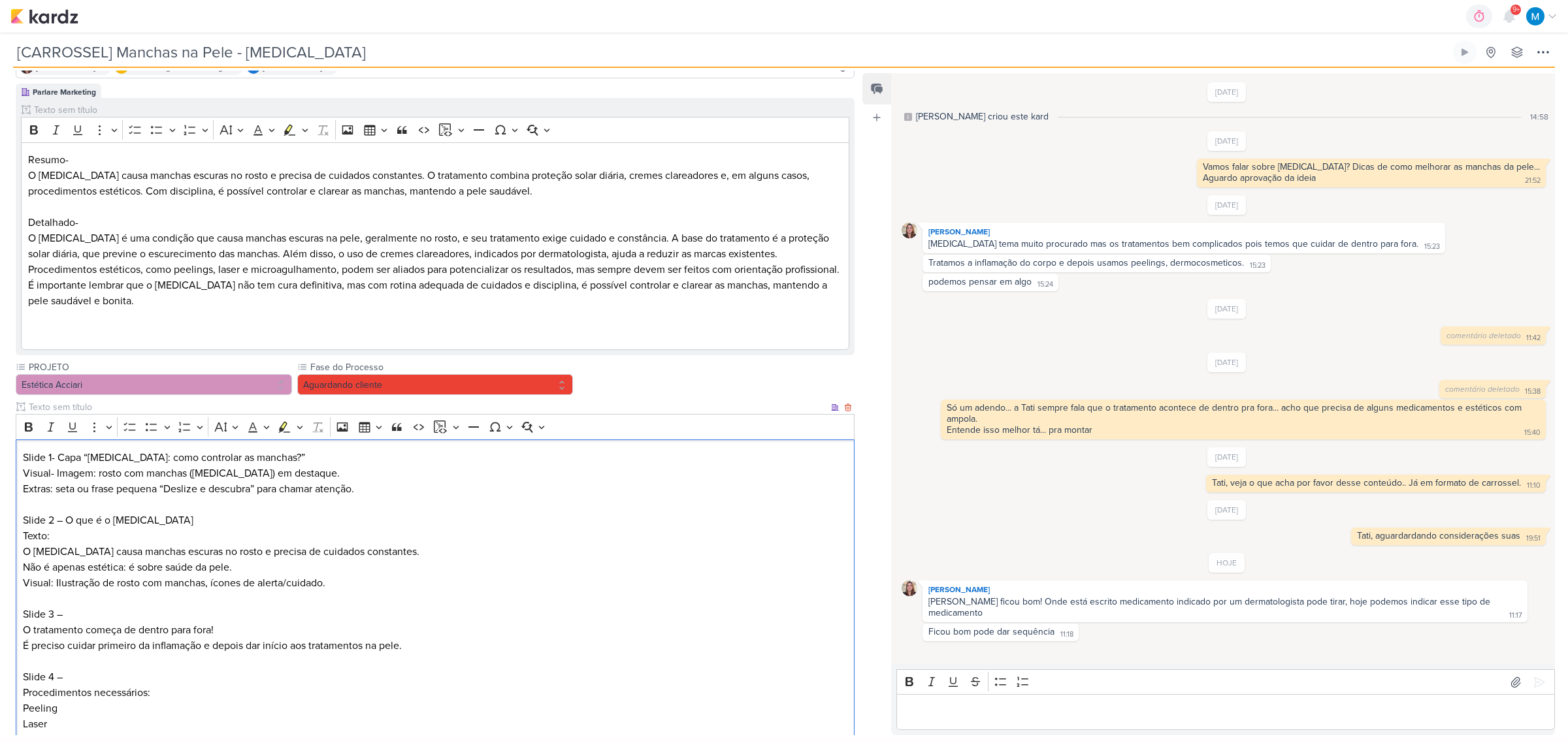
scroll to position [0, 0]
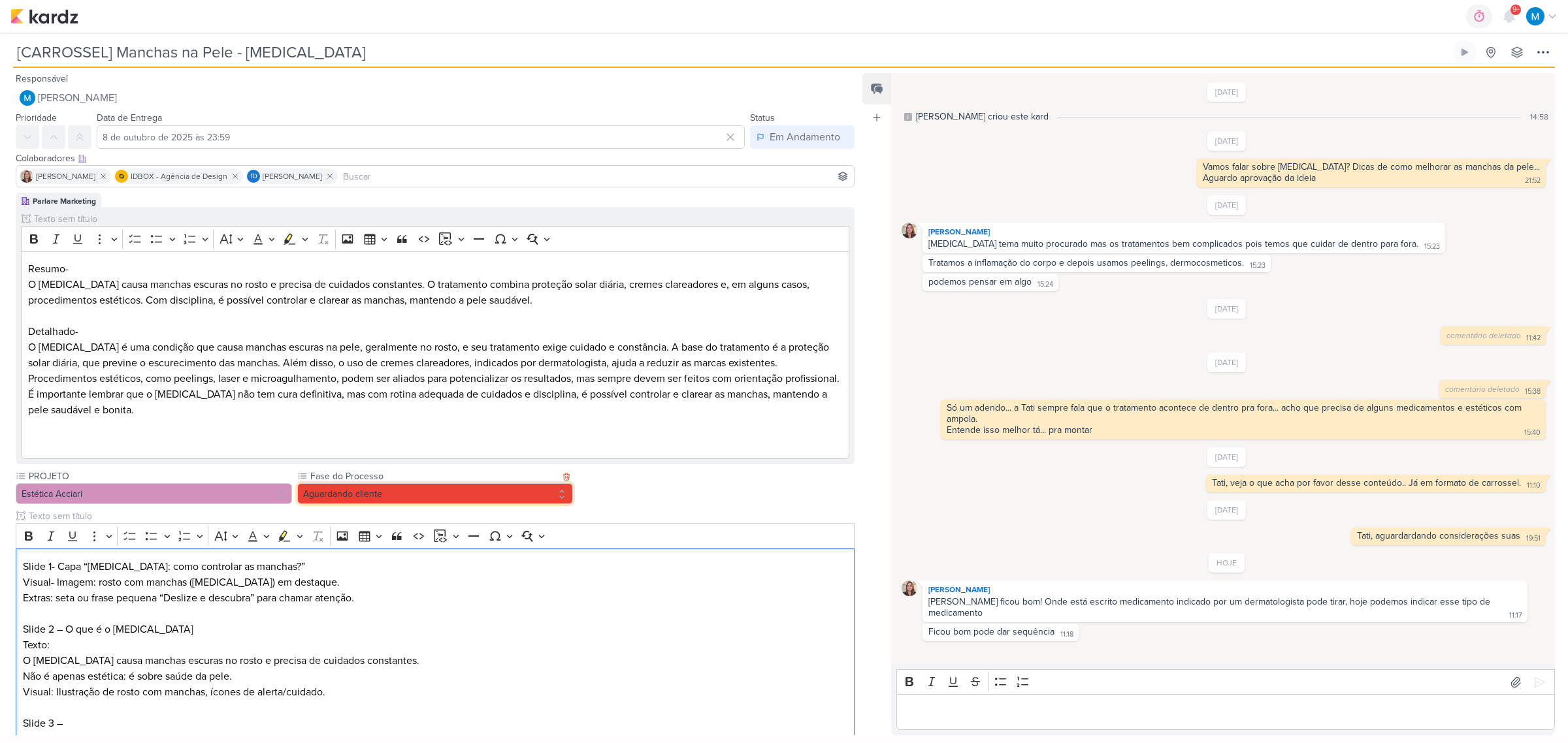
click at [429, 488] on button "Aguardando cliente" at bounding box center [435, 494] width 276 height 21
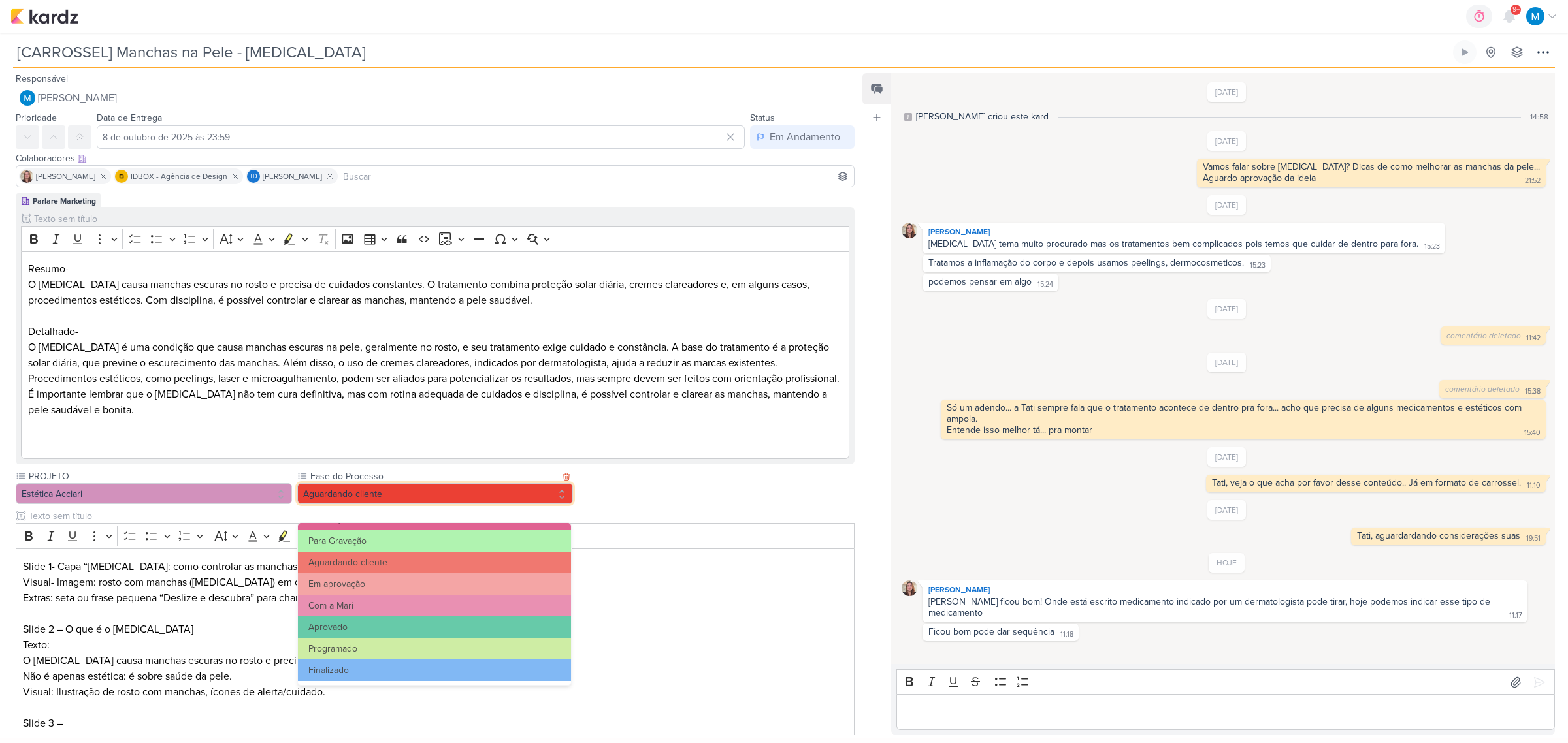
scroll to position [44, 0]
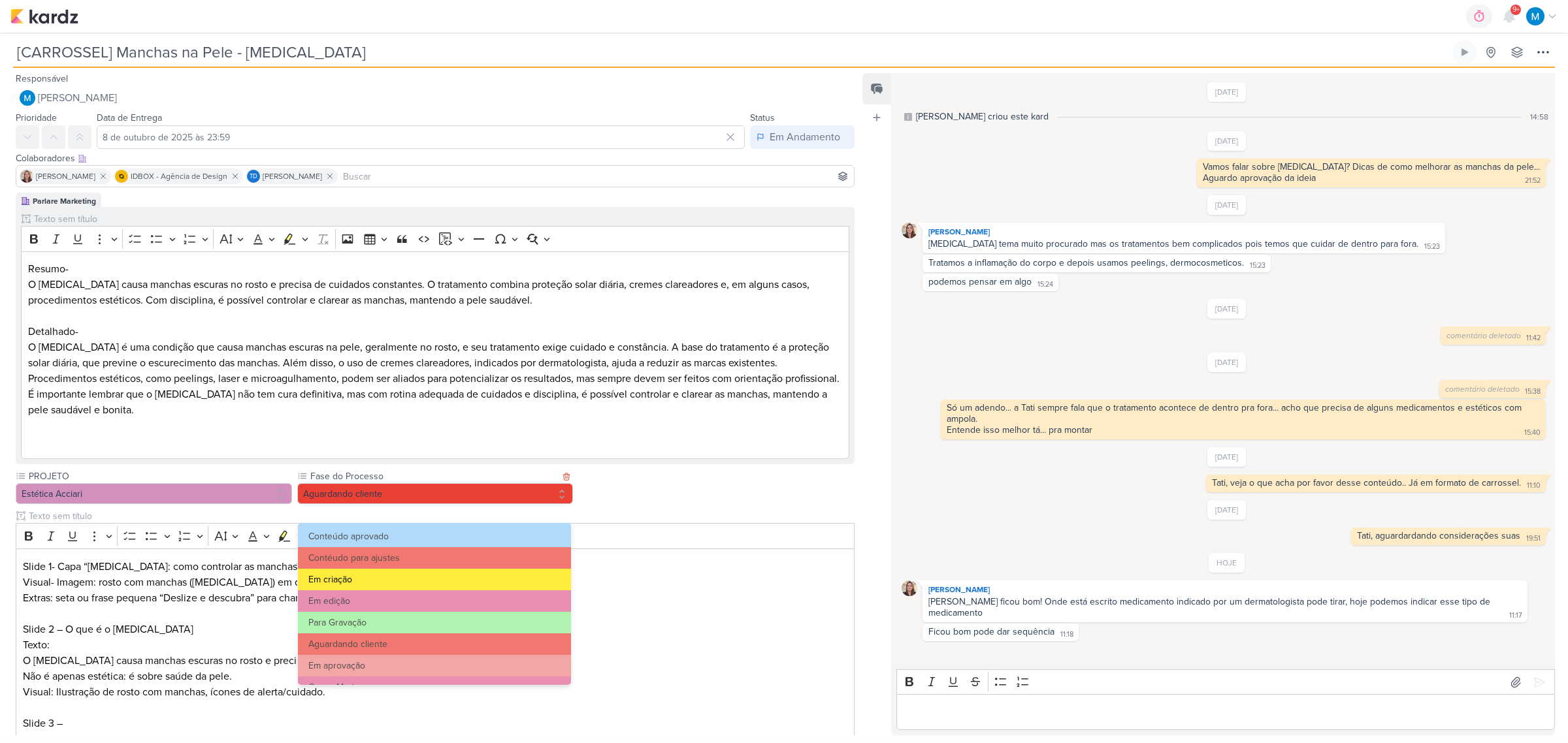
click at [350, 488] on button "Em criação" at bounding box center [434, 579] width 273 height 21
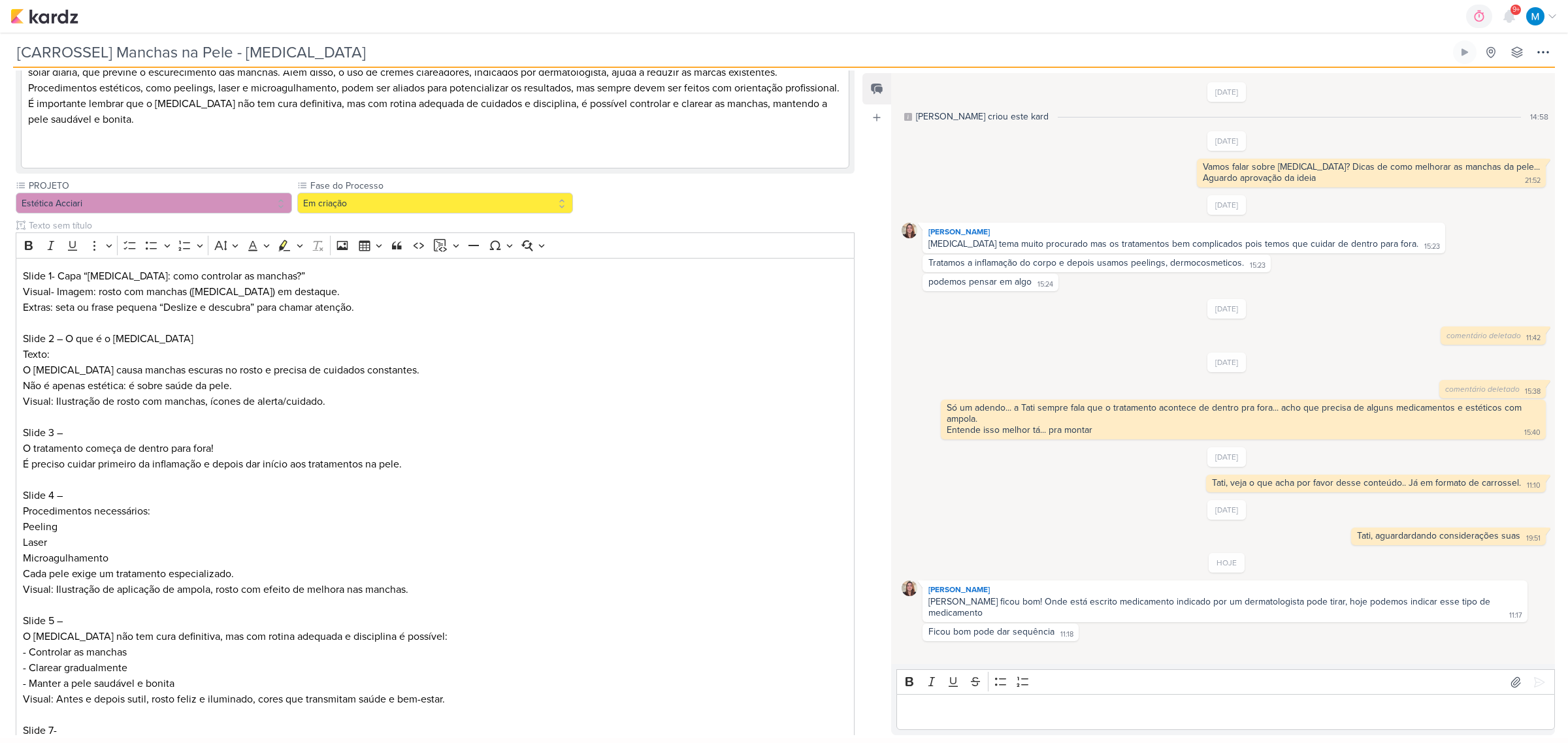
scroll to position [439, 0]
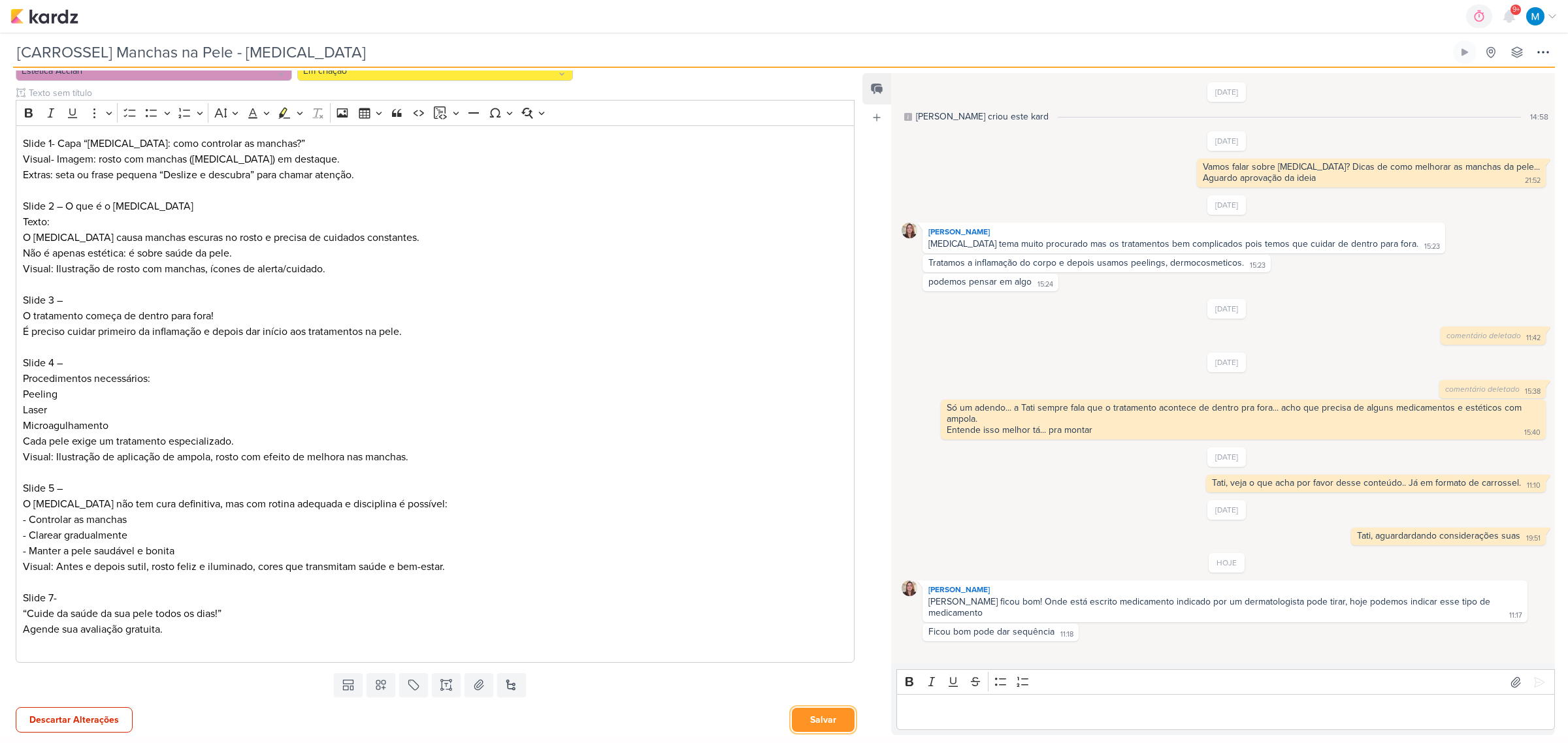
click at [831, 488] on button "Salvar" at bounding box center [823, 720] width 63 height 24
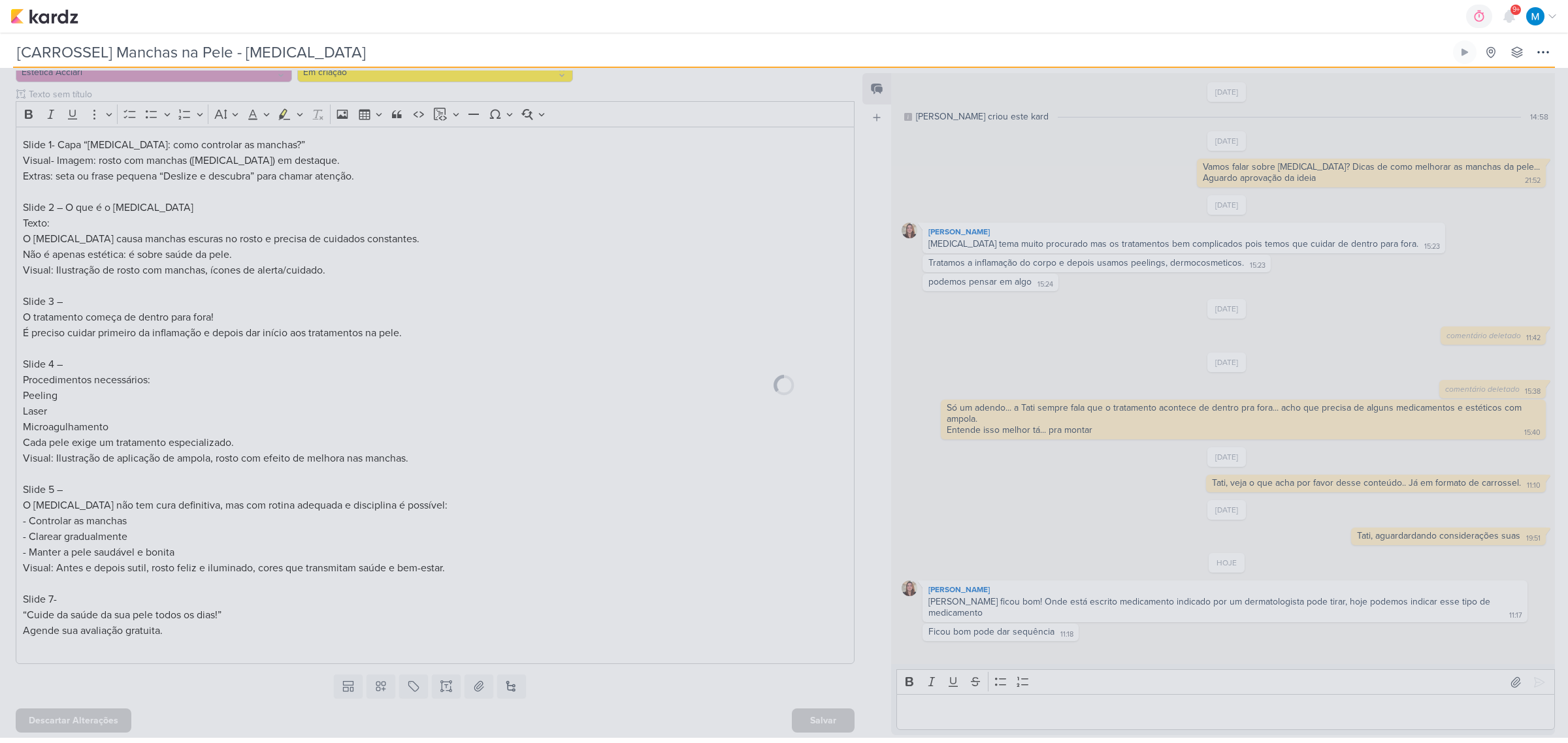
scroll to position [437, 0]
